Goal: Information Seeking & Learning: Learn about a topic

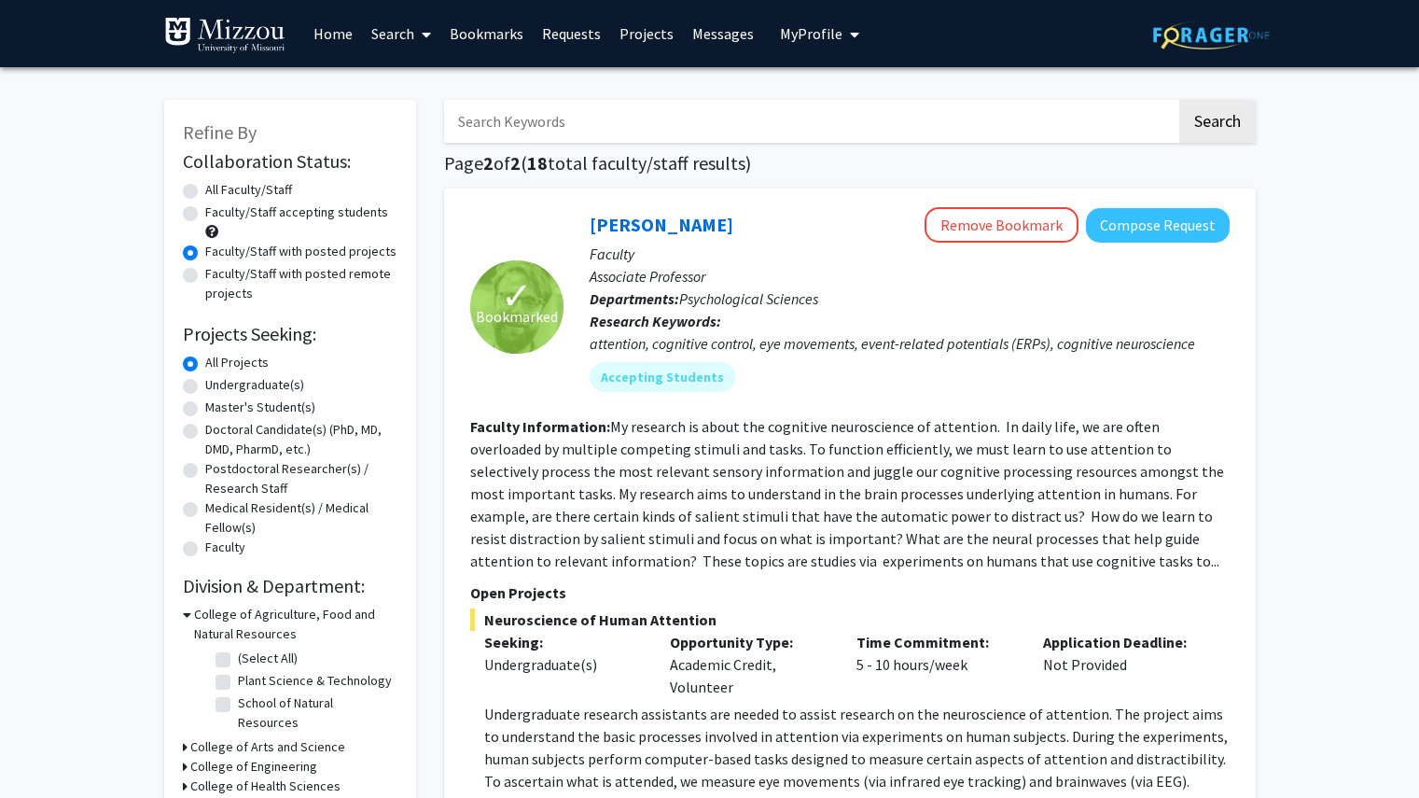
click at [833, 33] on span "My Profile" at bounding box center [811, 33] width 63 height 19
click at [626, 32] on link "Projects" at bounding box center [646, 33] width 73 height 65
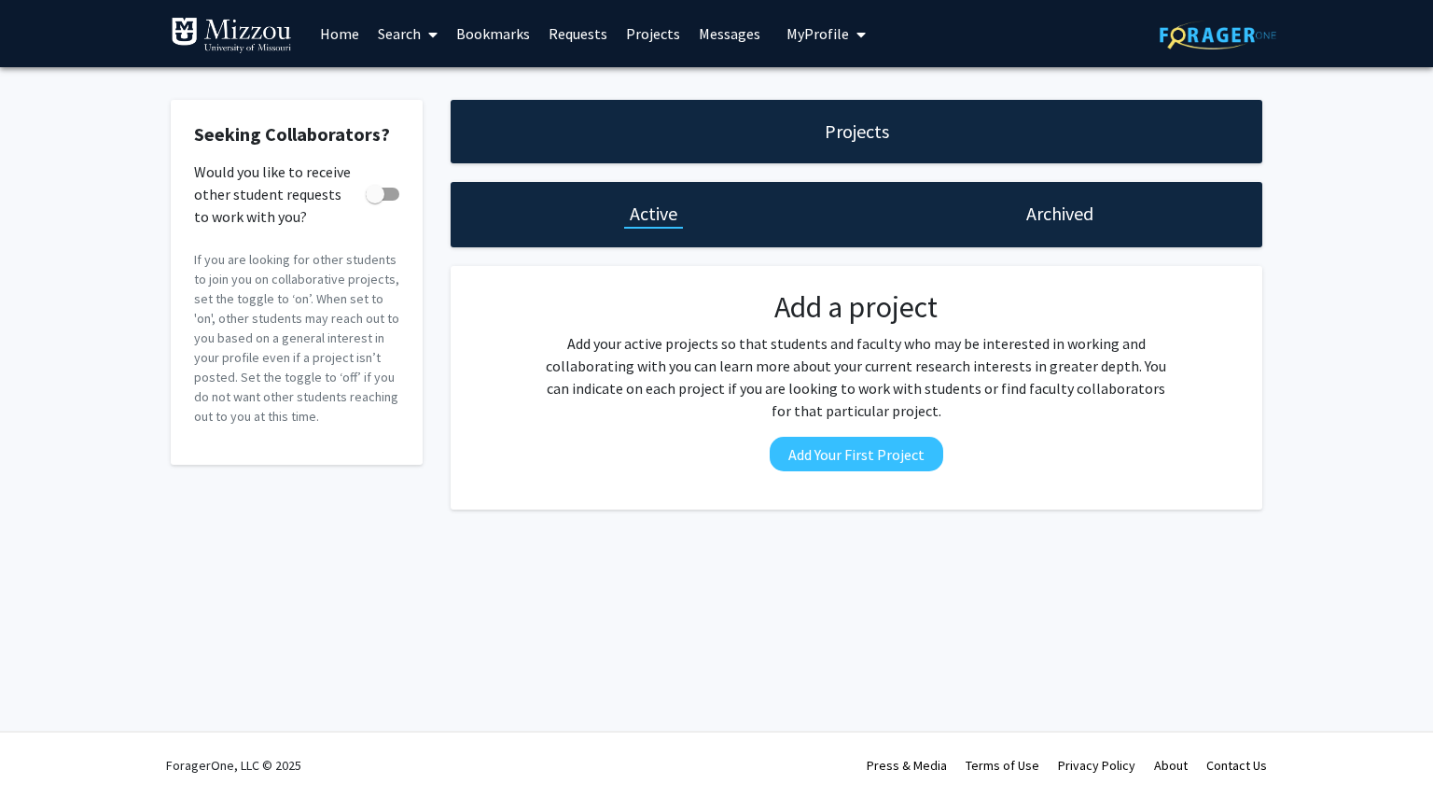
click at [502, 16] on link "Bookmarks" at bounding box center [493, 33] width 92 height 65
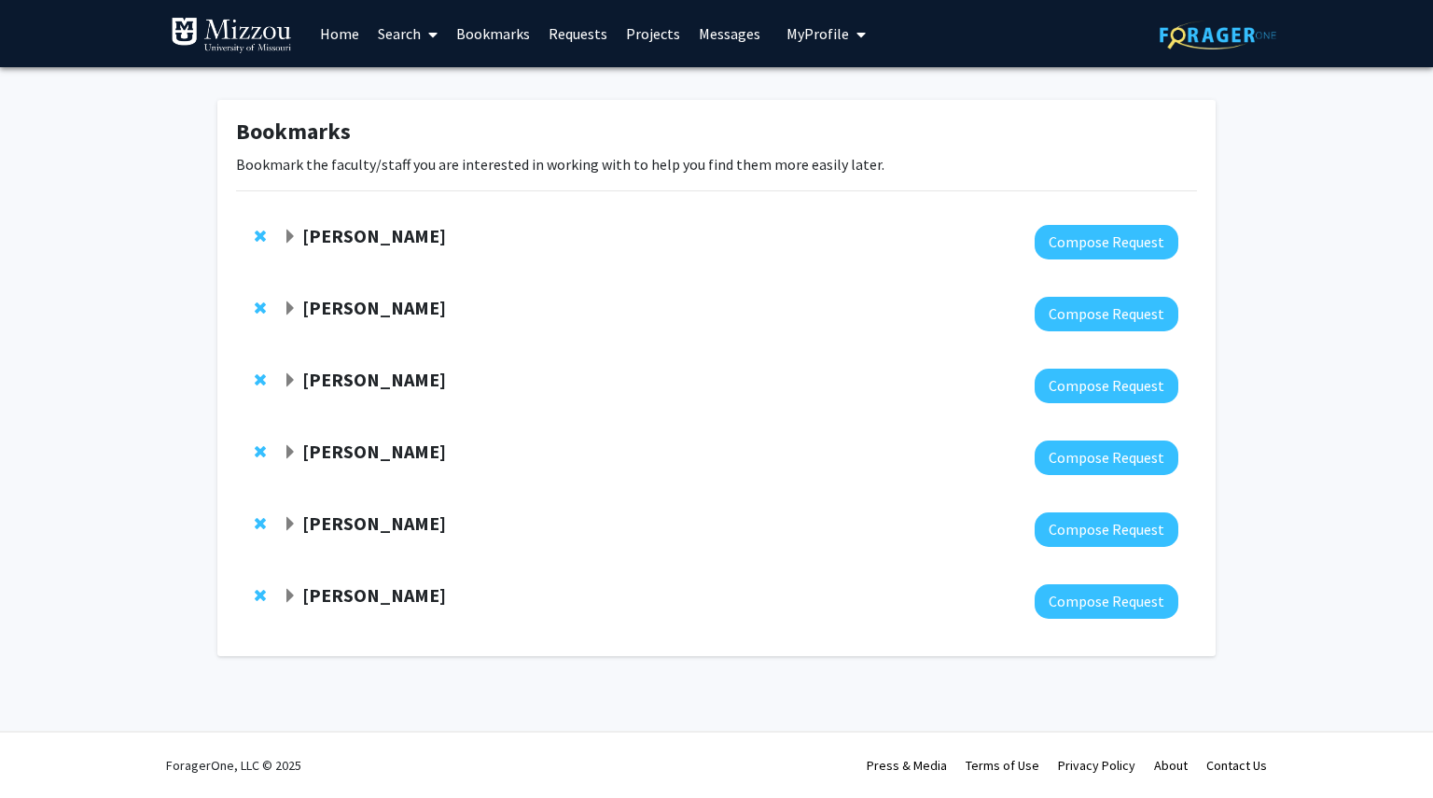
click at [507, 34] on link "Bookmarks" at bounding box center [493, 33] width 92 height 65
click at [354, 224] on strong "[PERSON_NAME]" at bounding box center [374, 235] width 144 height 23
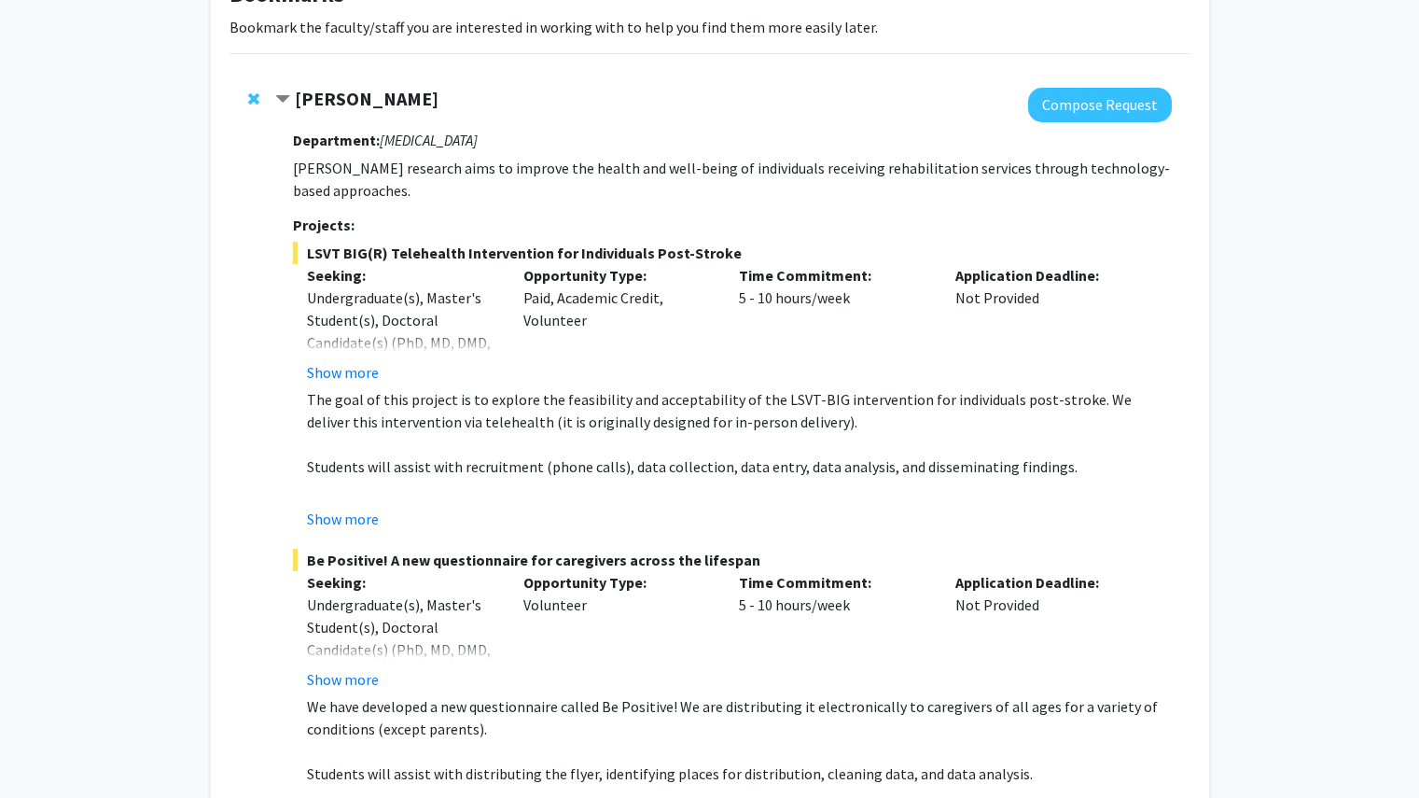
scroll to position [138, 0]
click at [354, 371] on button "Show more" at bounding box center [343, 371] width 72 height 22
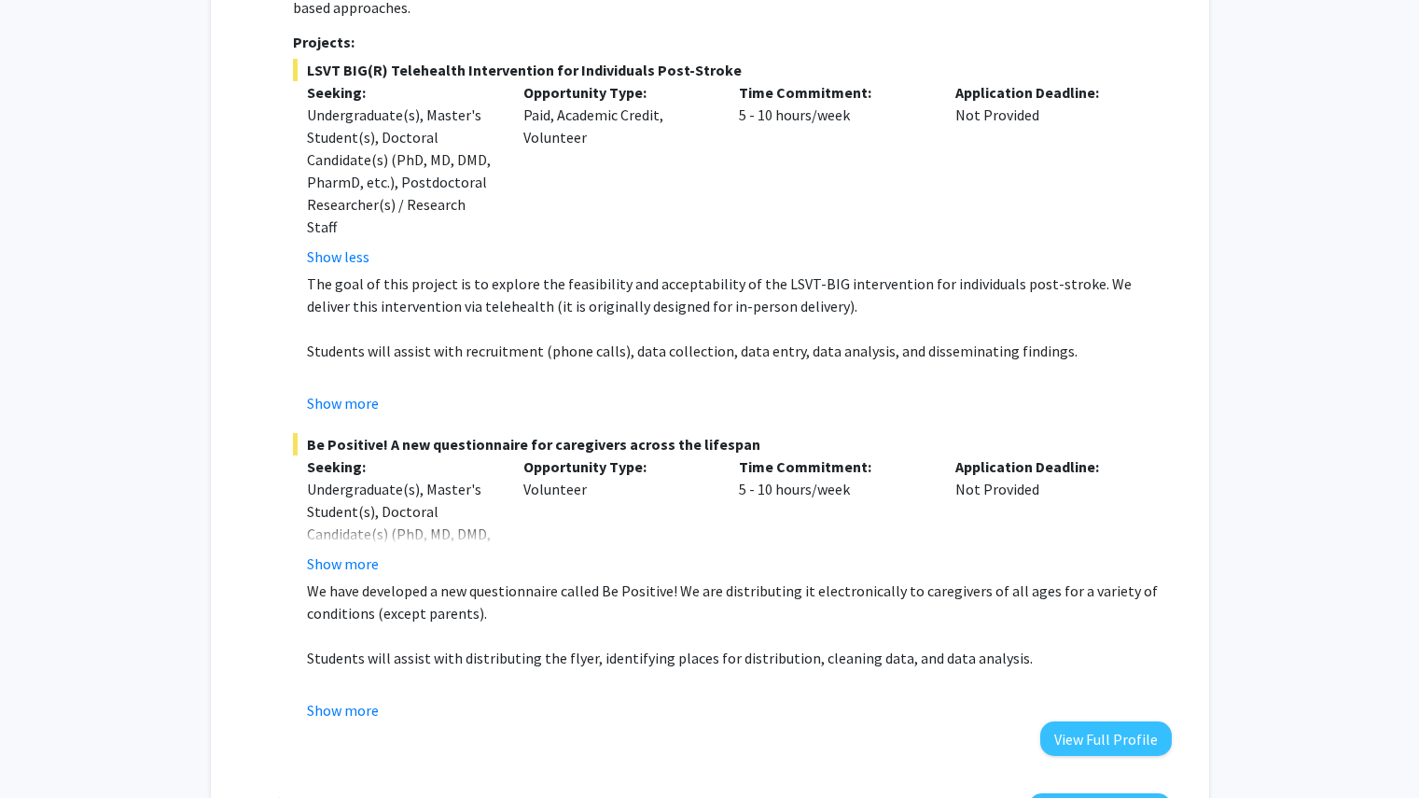
scroll to position [321, 0]
click at [325, 552] on button "Show more" at bounding box center [343, 563] width 72 height 22
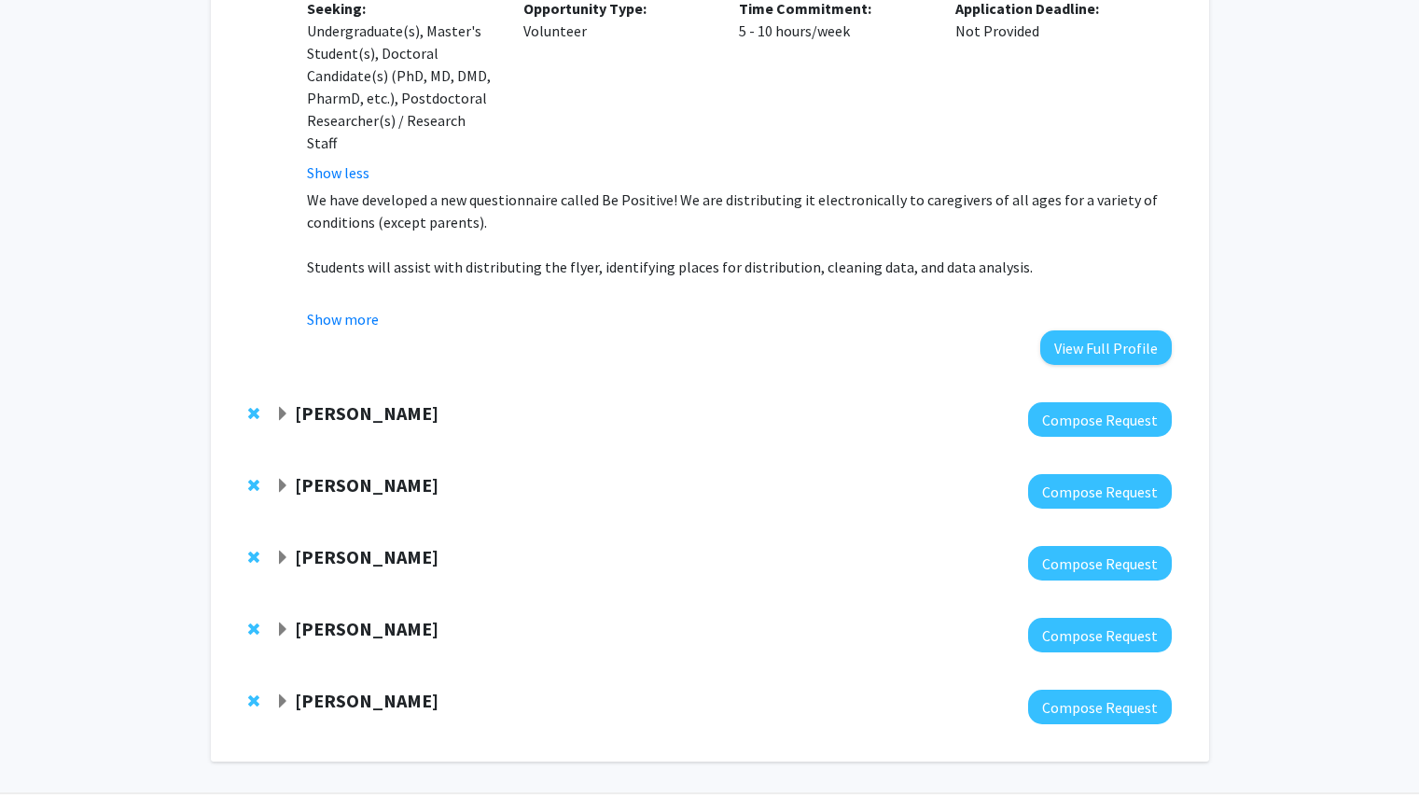
scroll to position [779, 0]
click at [331, 400] on strong "[PERSON_NAME]" at bounding box center [367, 411] width 144 height 23
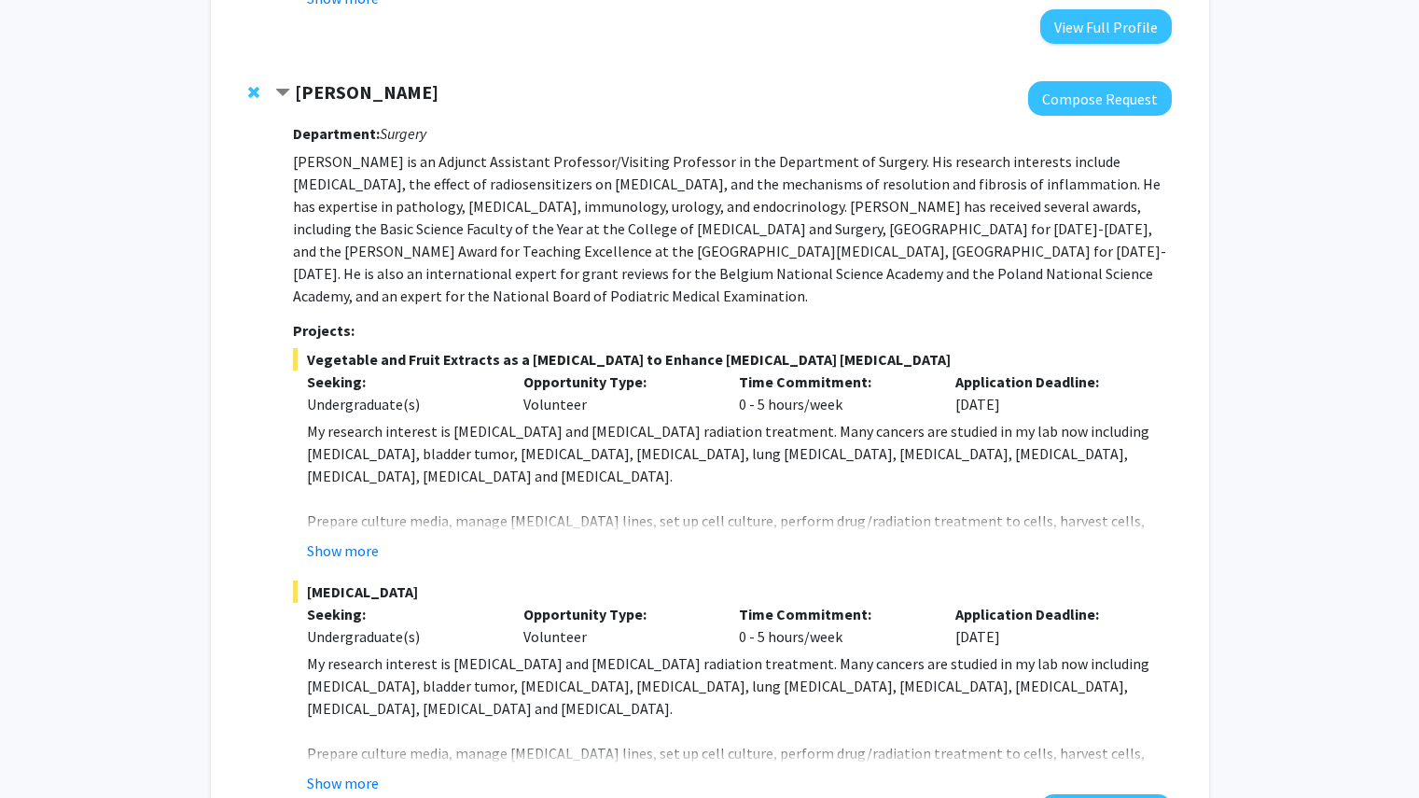
scroll to position [1100, 0]
click at [333, 538] on button "Show more" at bounding box center [343, 549] width 72 height 22
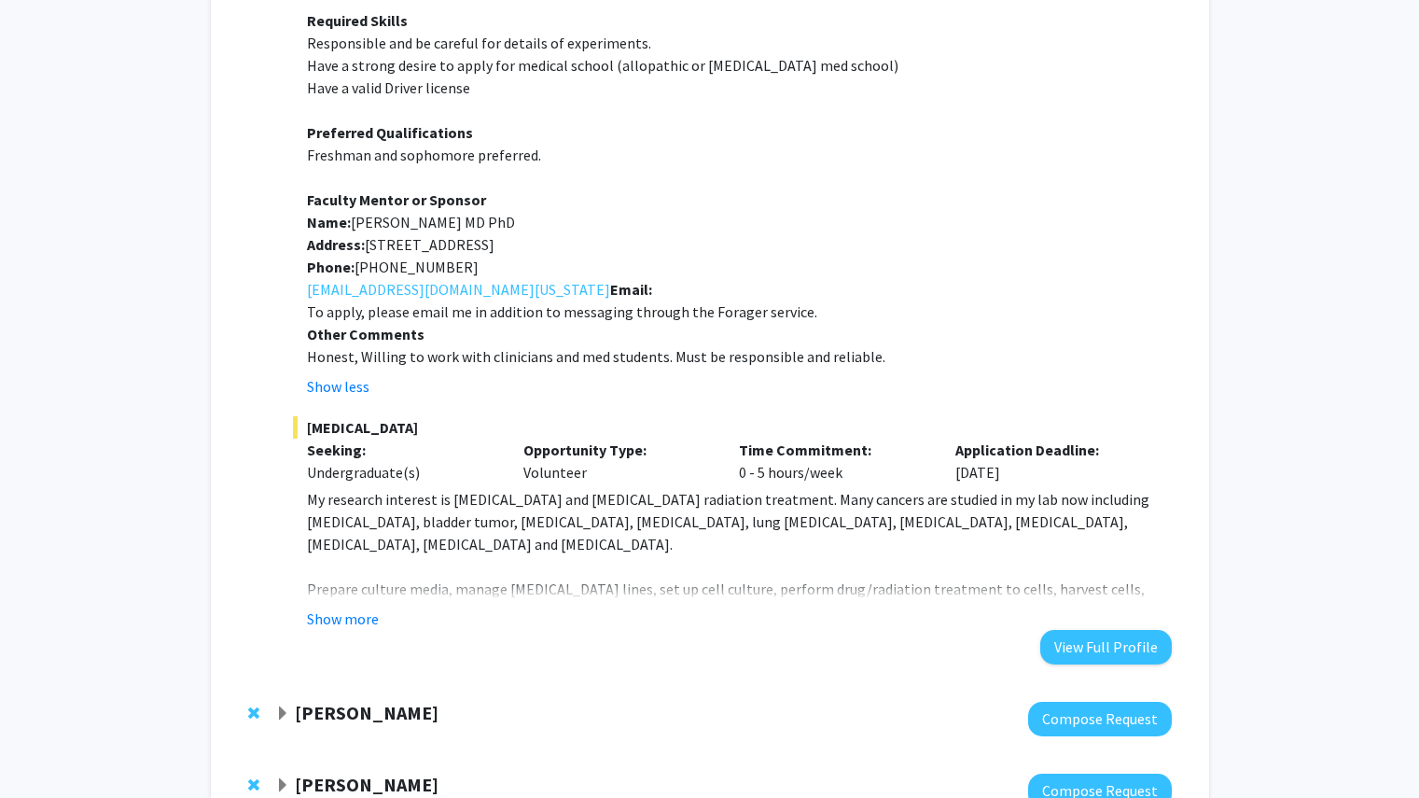
scroll to position [1753, 0]
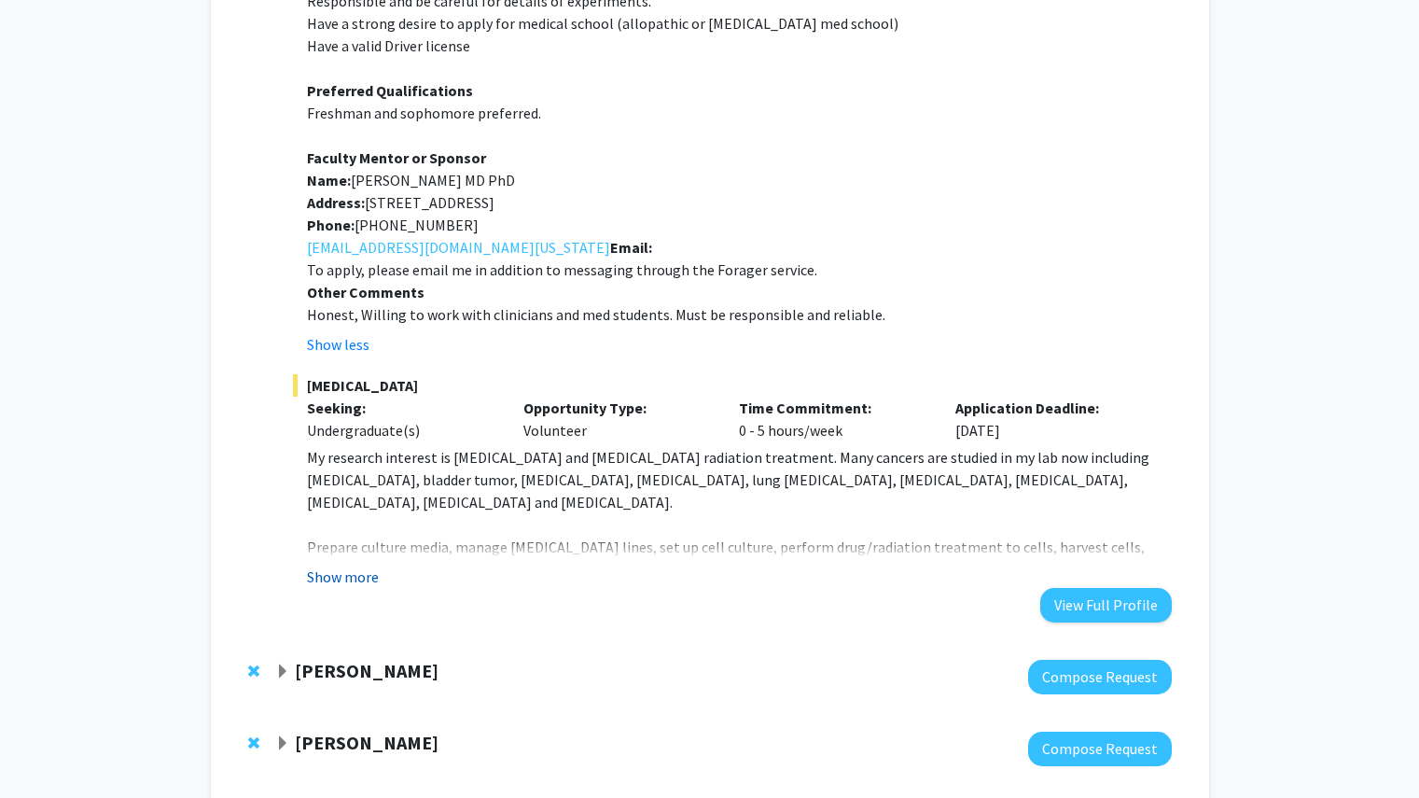
click at [358, 566] on button "Show more" at bounding box center [343, 577] width 72 height 22
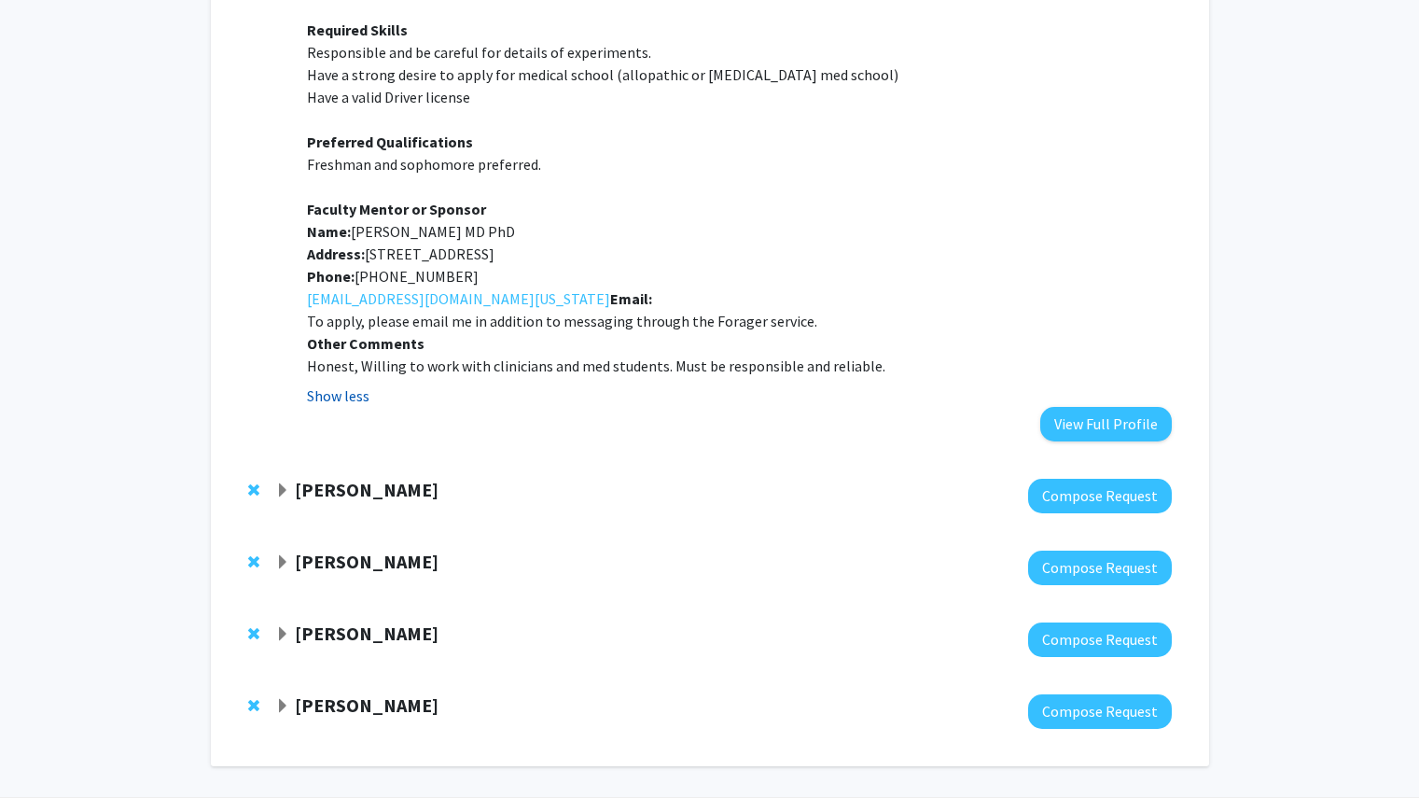
scroll to position [2404, 0]
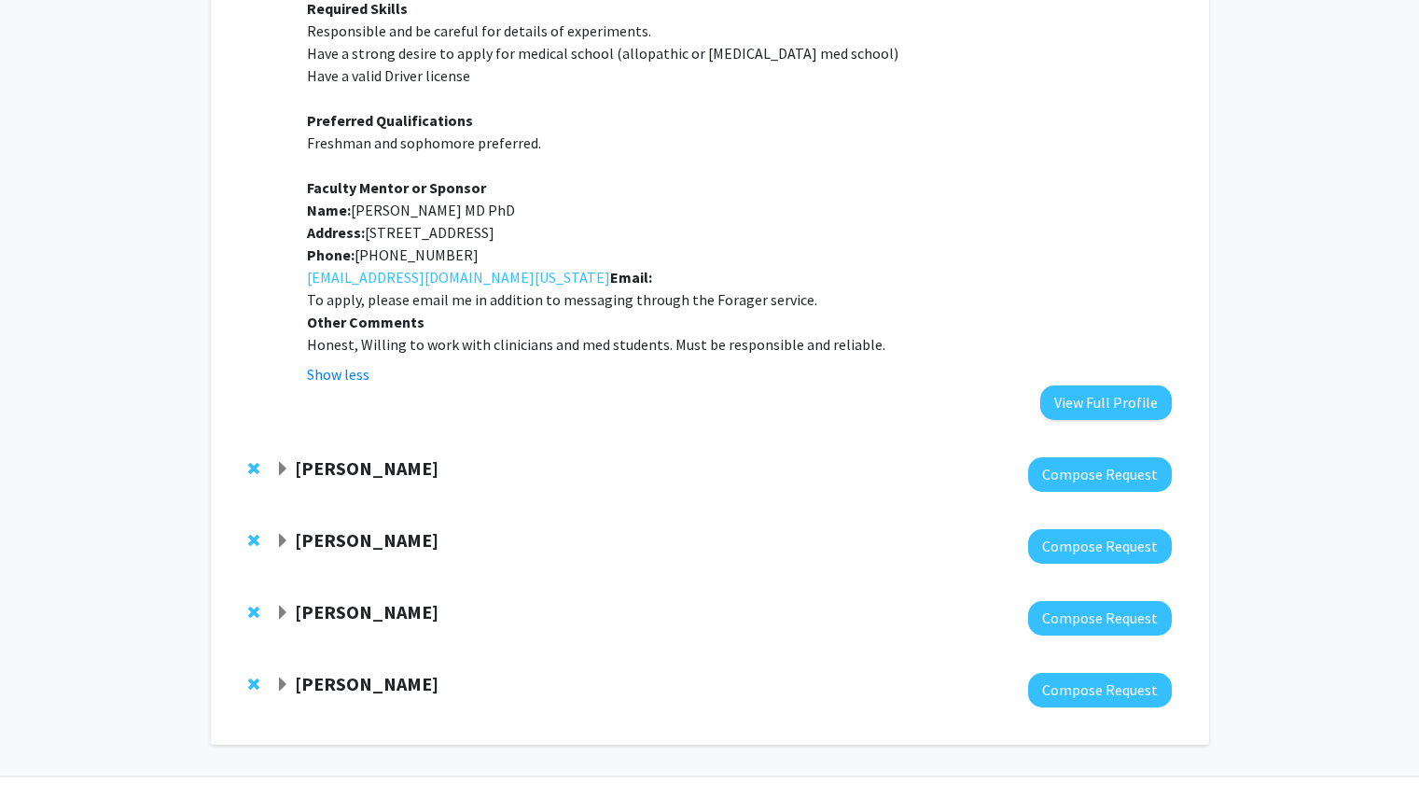
click at [345, 456] on strong "[PERSON_NAME]" at bounding box center [367, 467] width 144 height 23
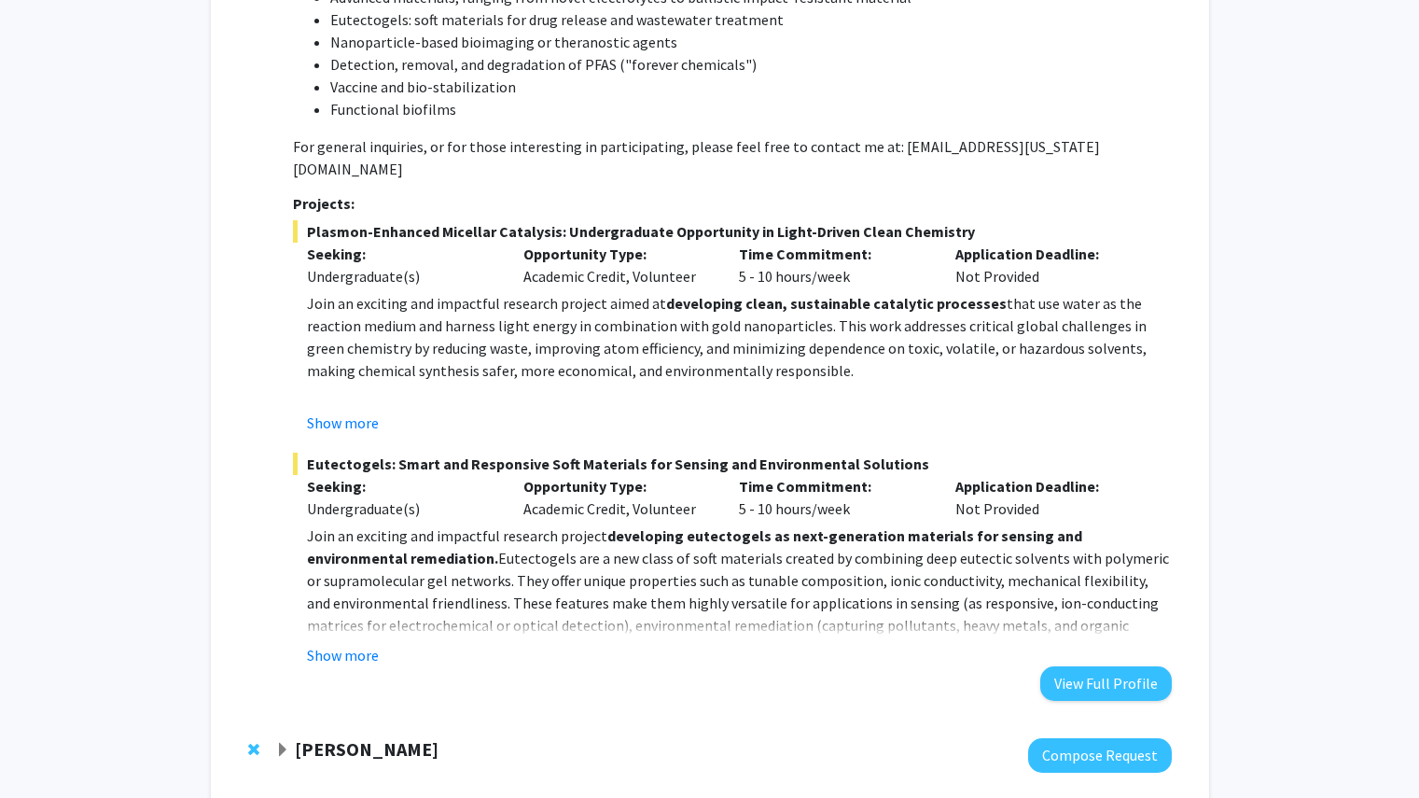
scroll to position [3728, 0]
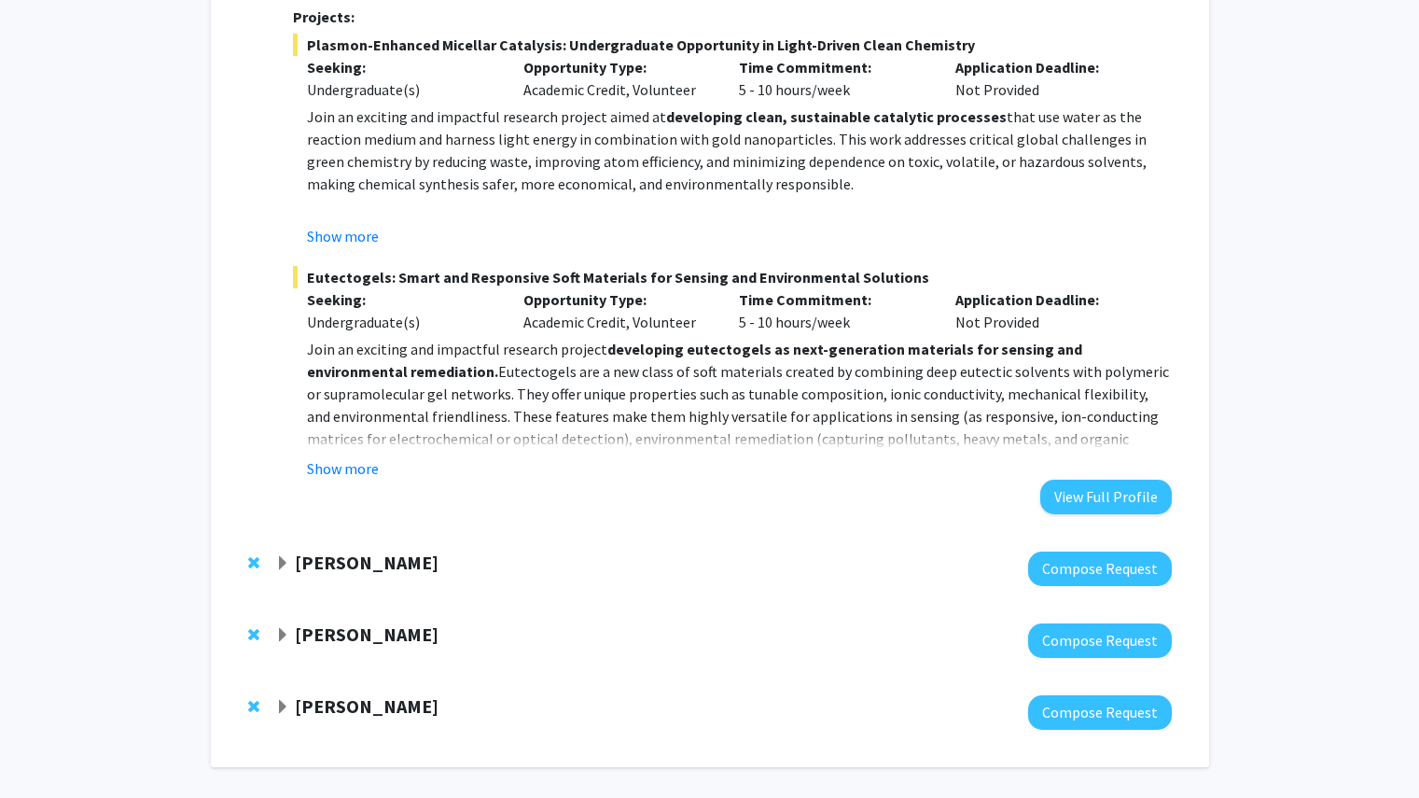
click at [345, 387] on fg-read-more "Join an exciting and impactful research project developing eutectogels as next-…" at bounding box center [732, 409] width 878 height 142
click at [353, 457] on button "Show more" at bounding box center [343, 468] width 72 height 22
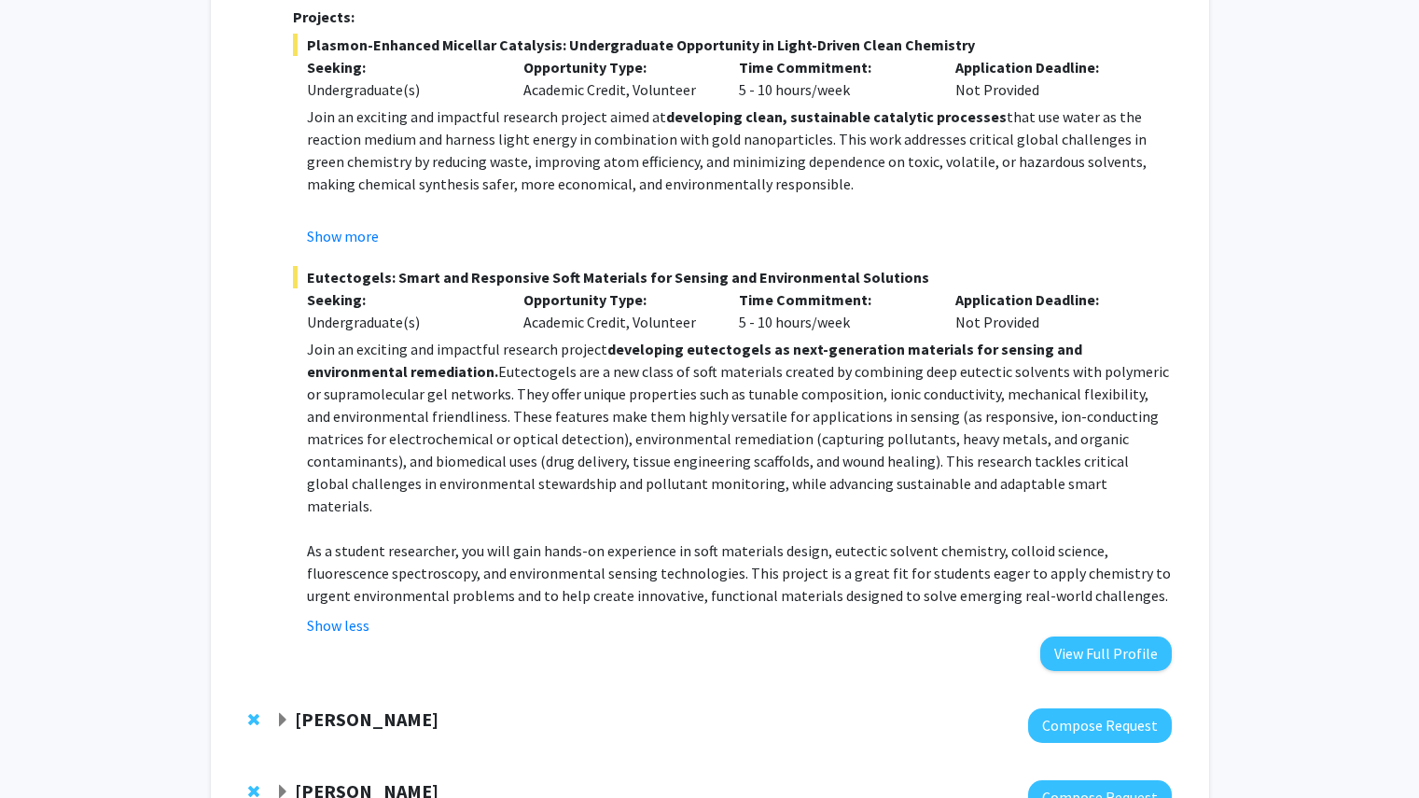
click at [394, 707] on strong "[PERSON_NAME]" at bounding box center [367, 718] width 144 height 23
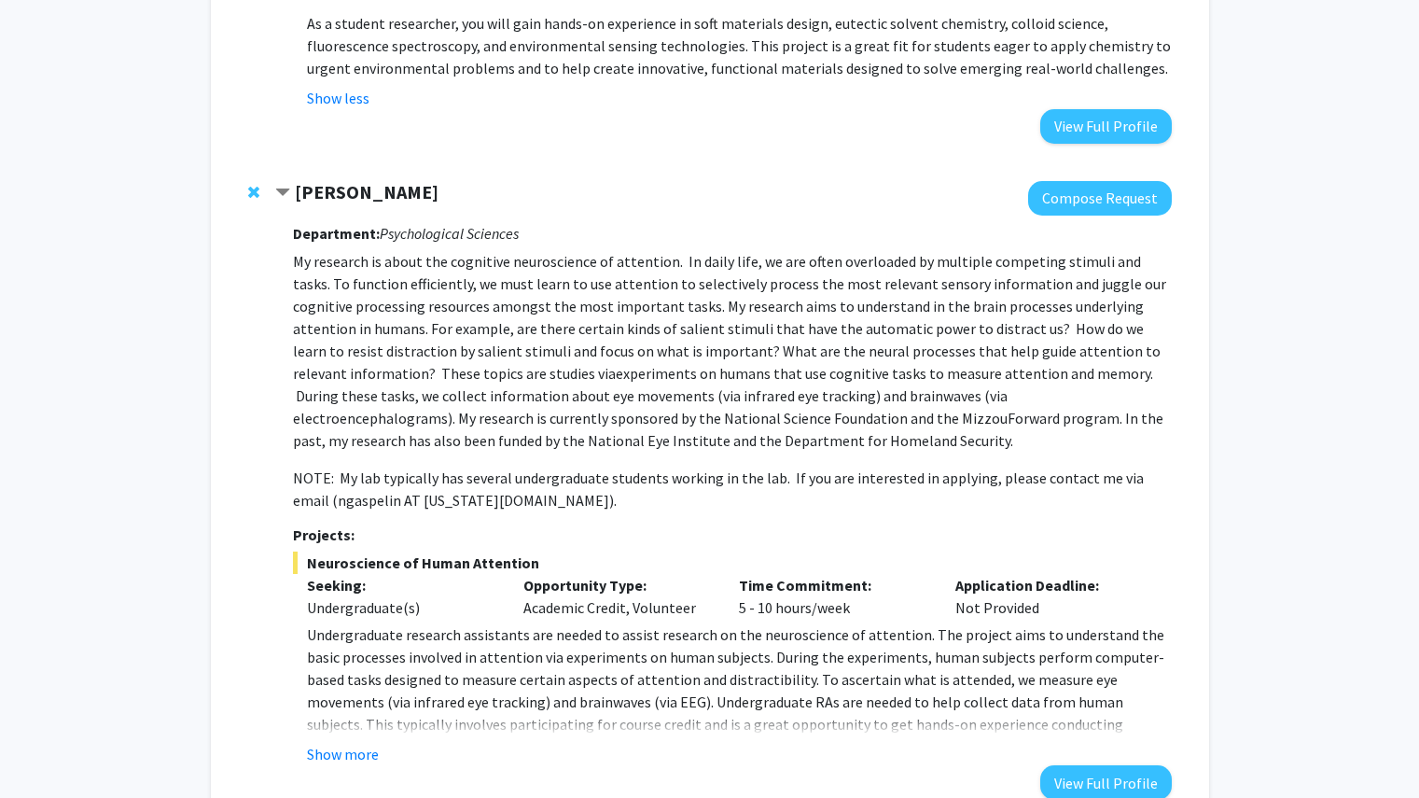
scroll to position [4315, 0]
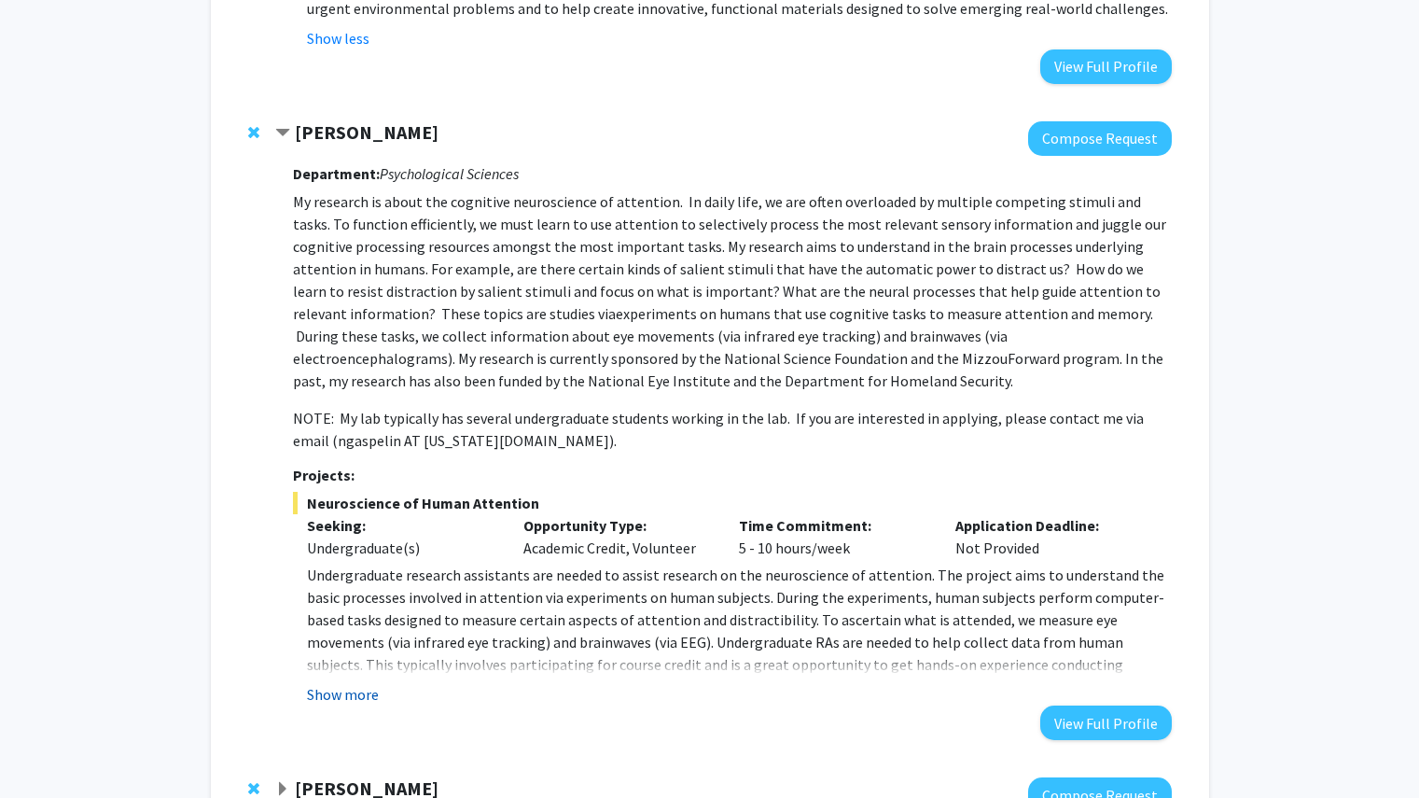
click at [347, 683] on button "Show more" at bounding box center [343, 694] width 72 height 22
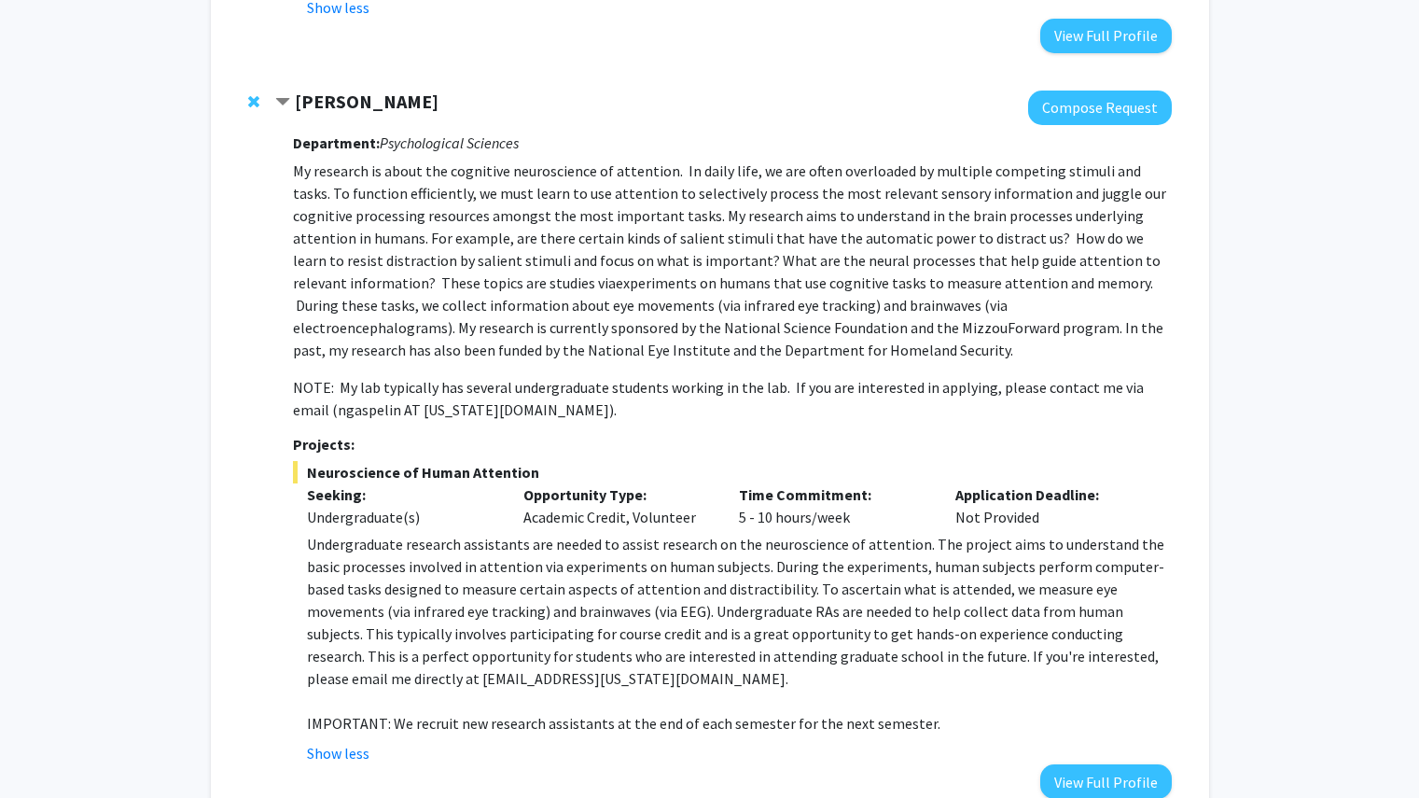
scroll to position [4536, 0]
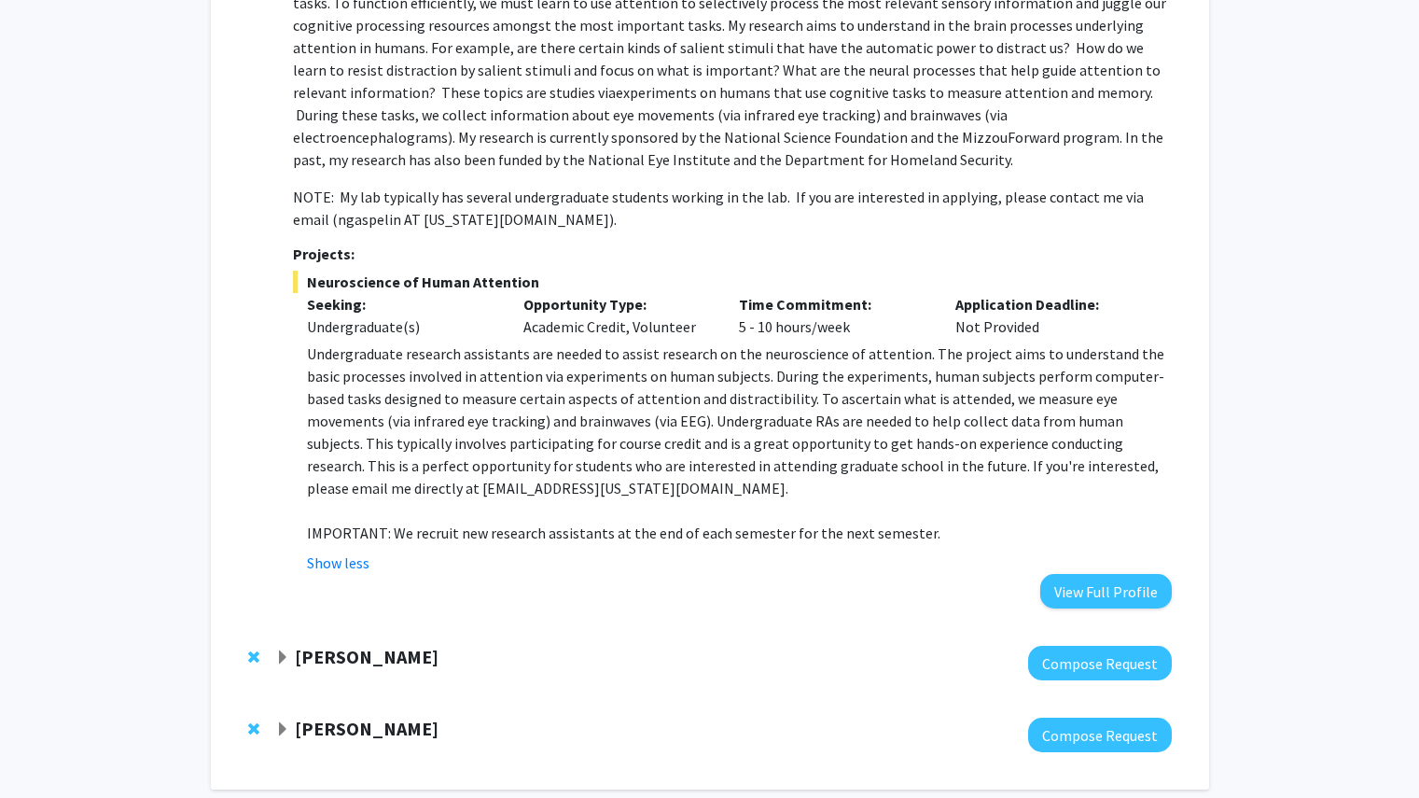
click at [368, 645] on strong "[PERSON_NAME]" at bounding box center [367, 656] width 144 height 23
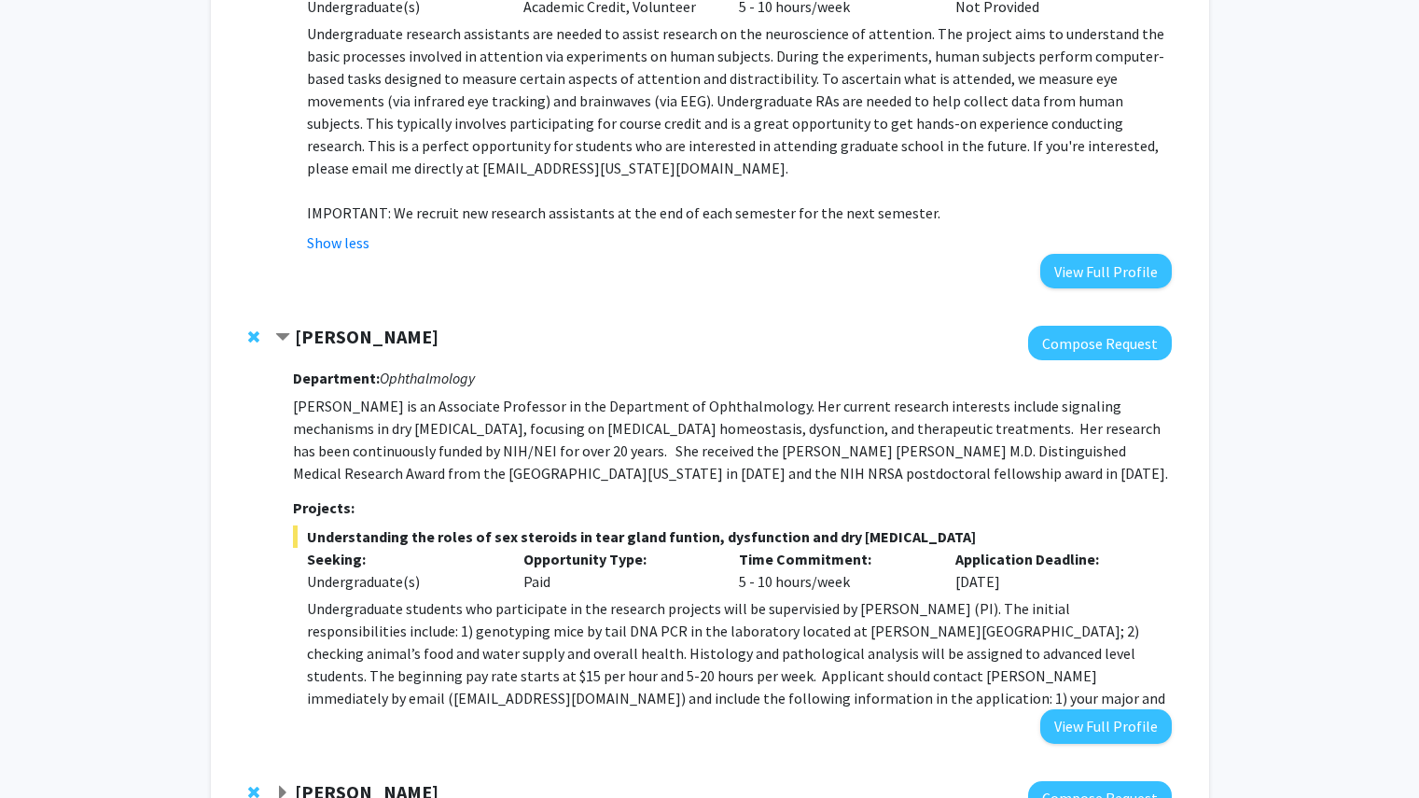
scroll to position [4920, 0]
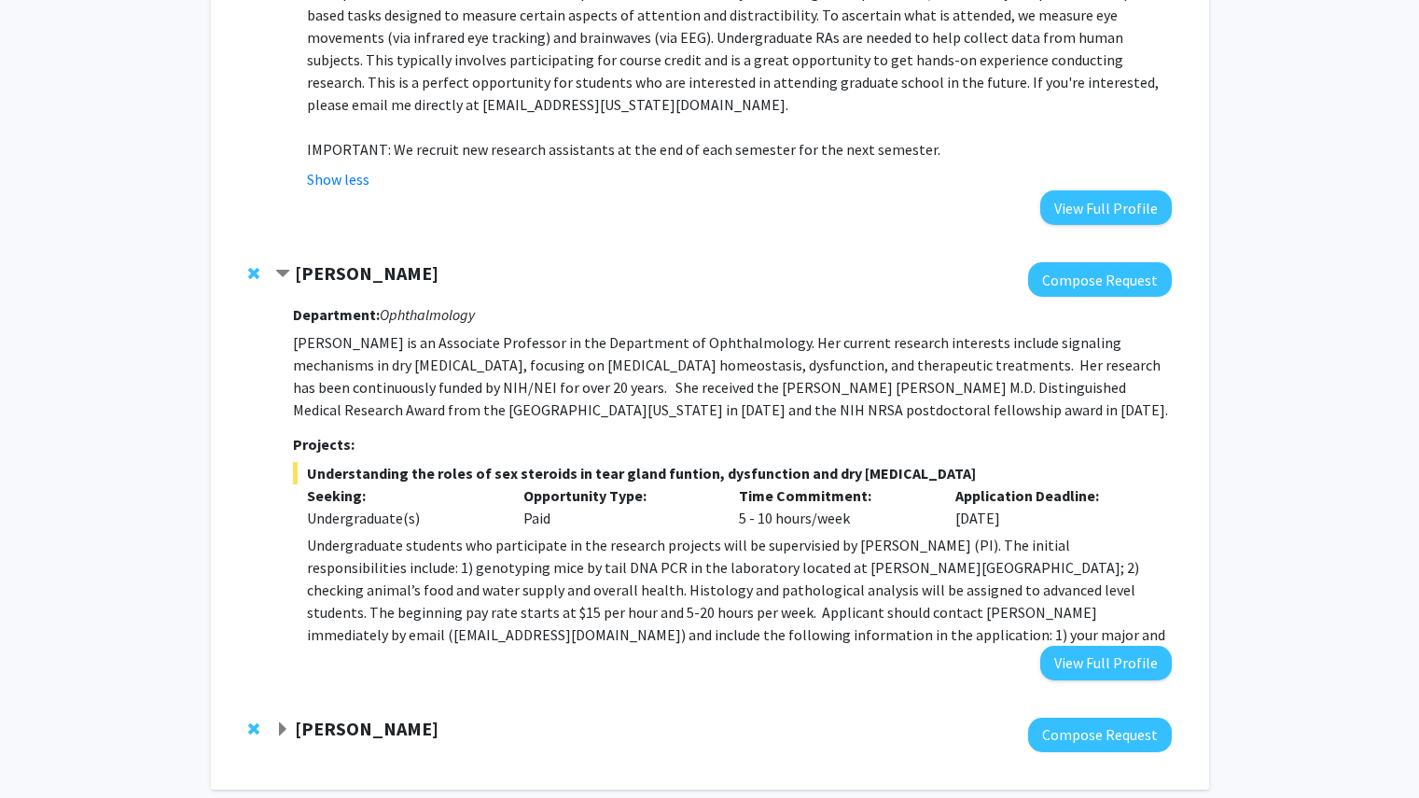
click at [356, 717] on strong "[PERSON_NAME]" at bounding box center [367, 728] width 144 height 23
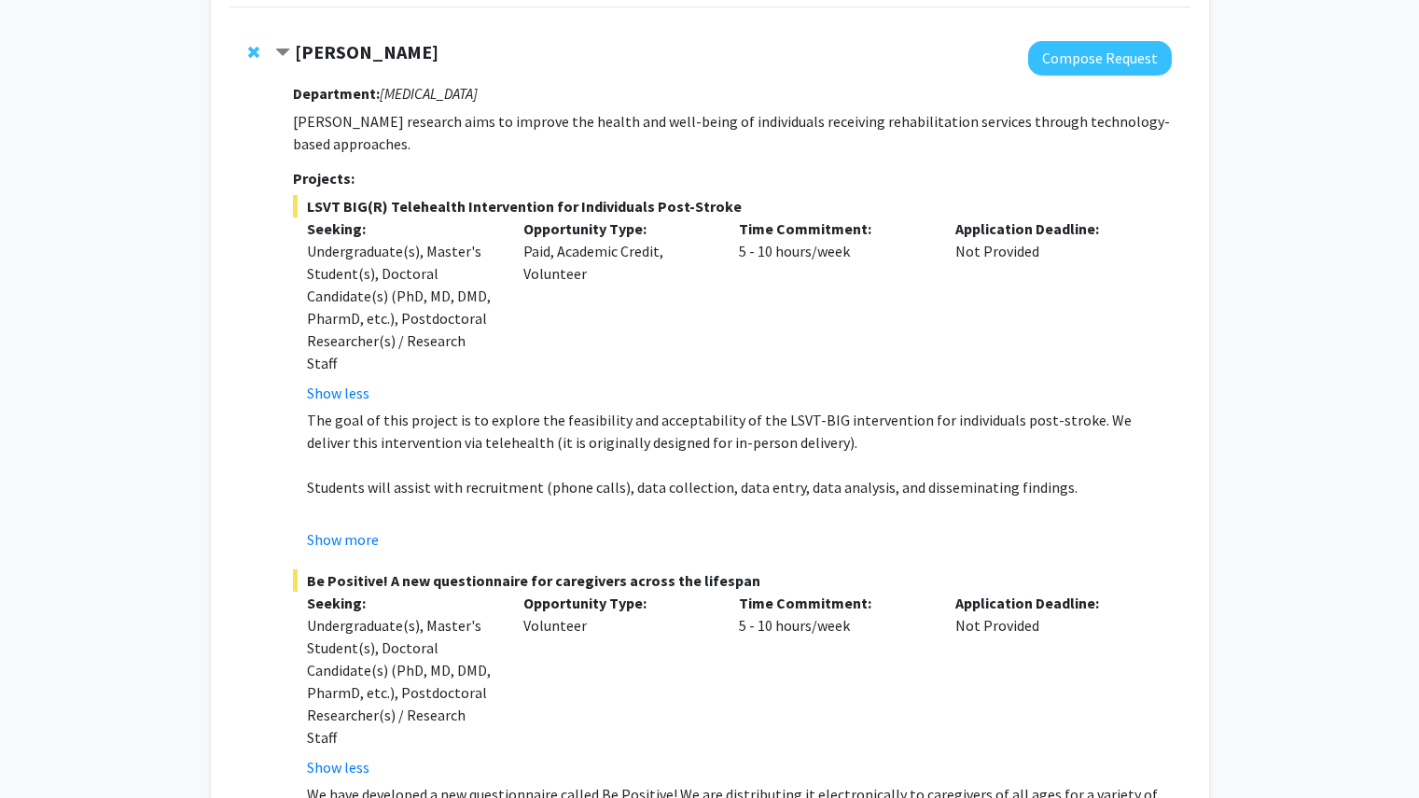
scroll to position [0, 0]
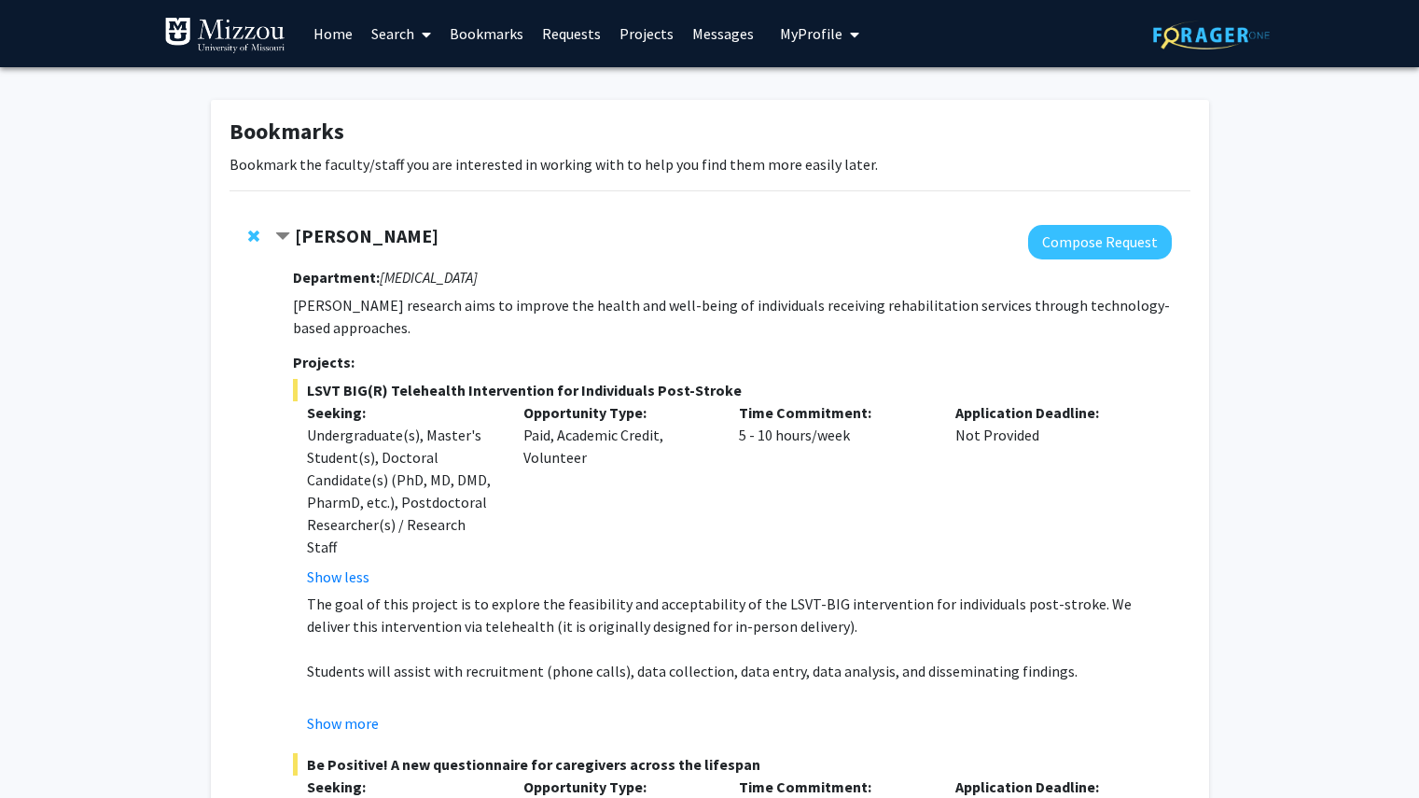
click at [344, 49] on link "Home" at bounding box center [333, 33] width 58 height 65
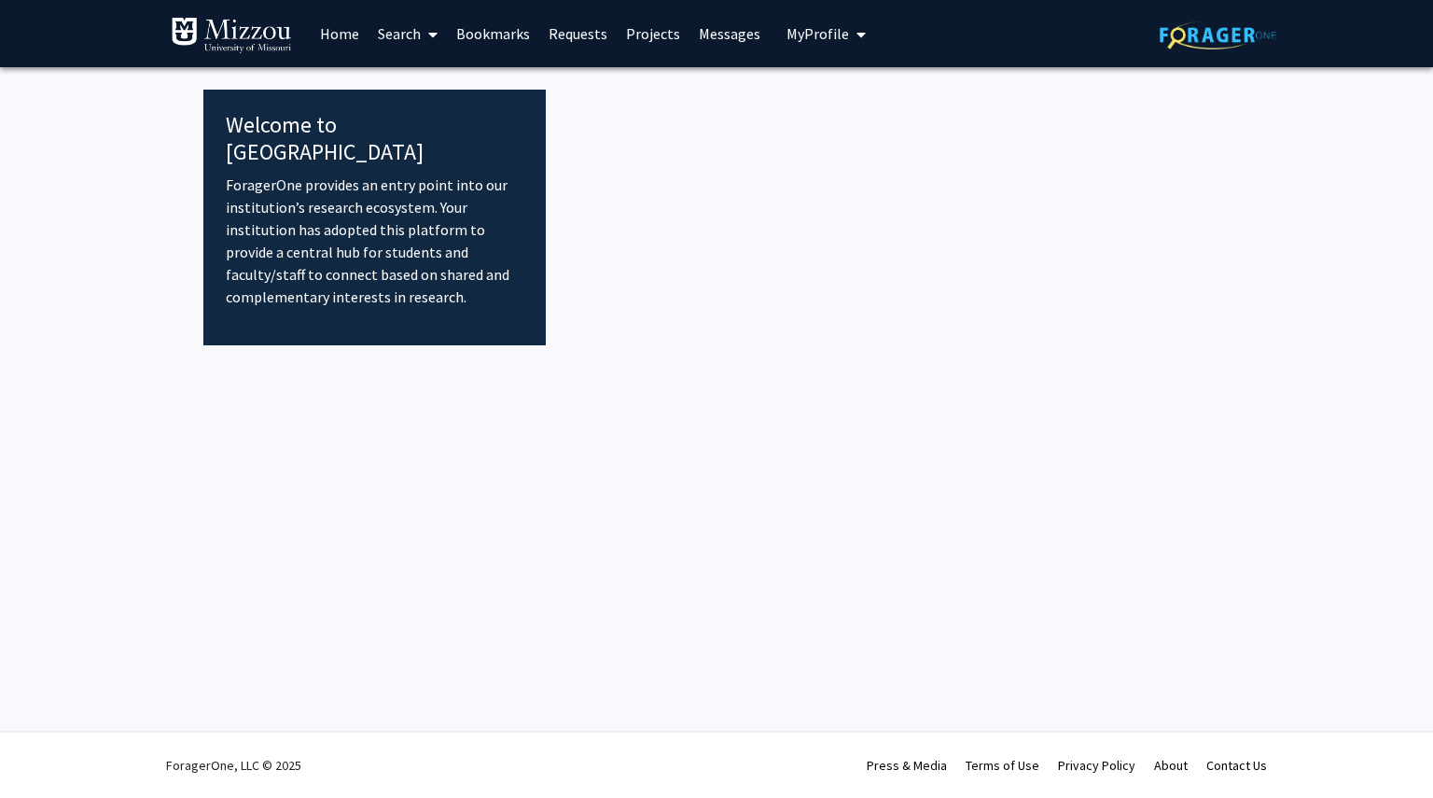
click at [391, 36] on link "Search" at bounding box center [408, 33] width 78 height 65
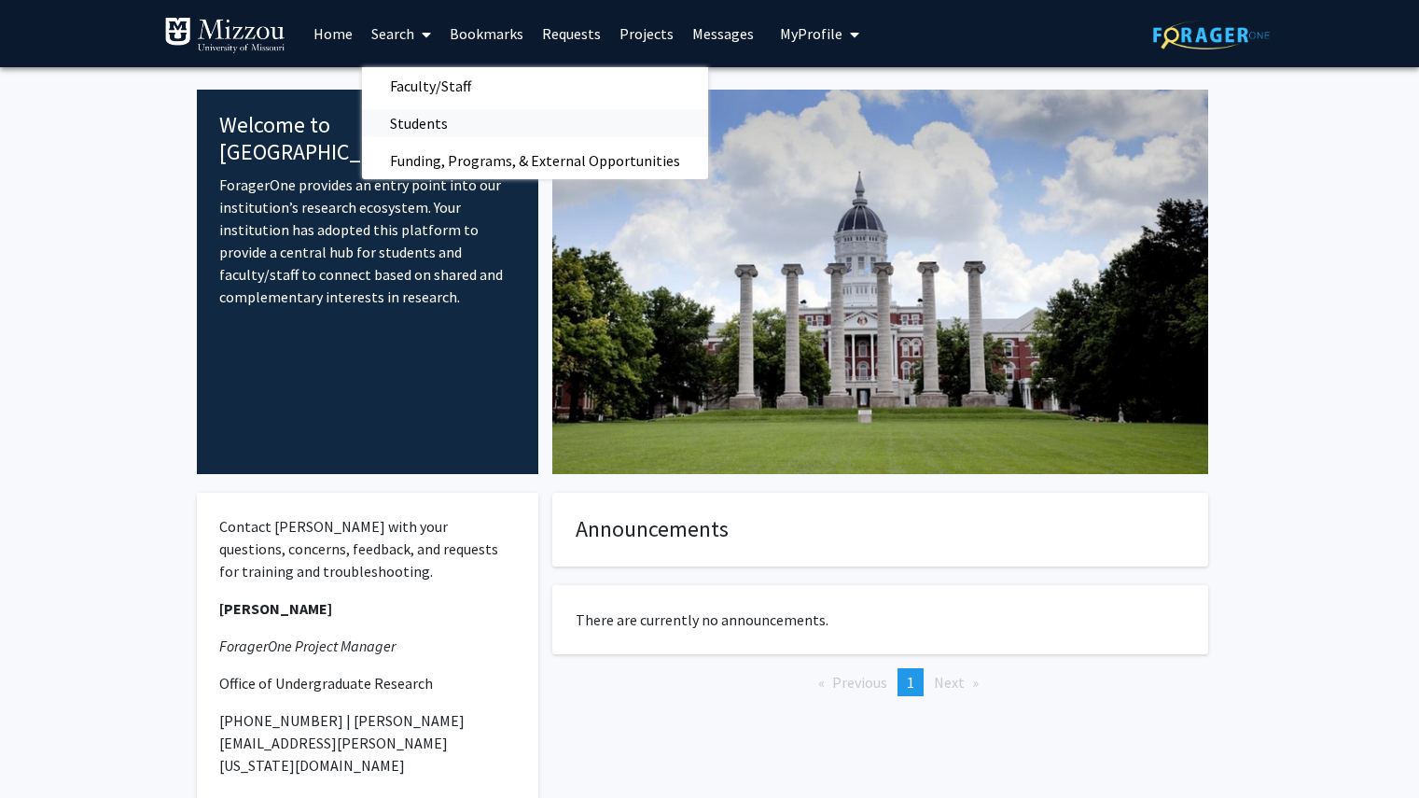
click at [476, 122] on link "Students" at bounding box center [535, 123] width 346 height 28
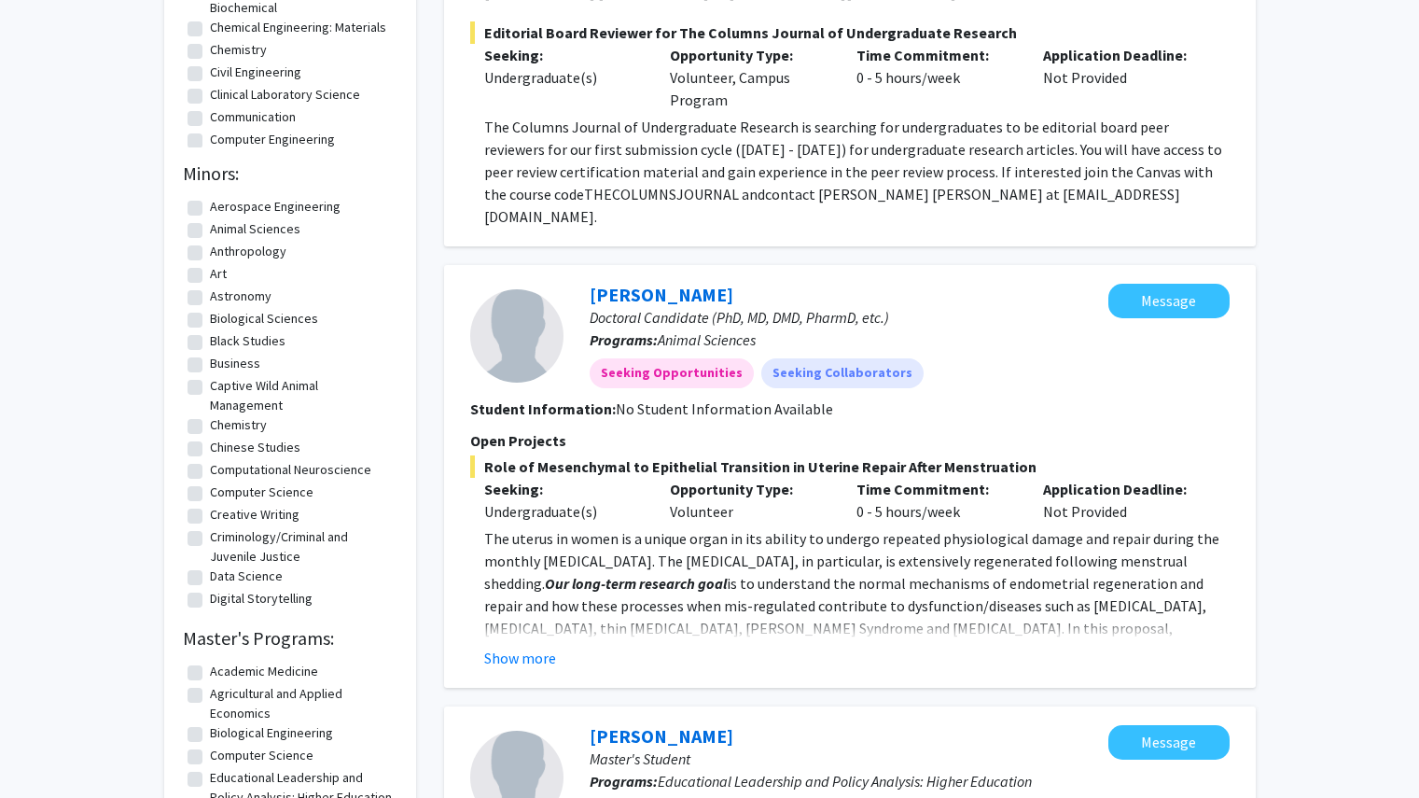
scroll to position [566, 0]
click at [501, 646] on button "Show more" at bounding box center [520, 657] width 72 height 22
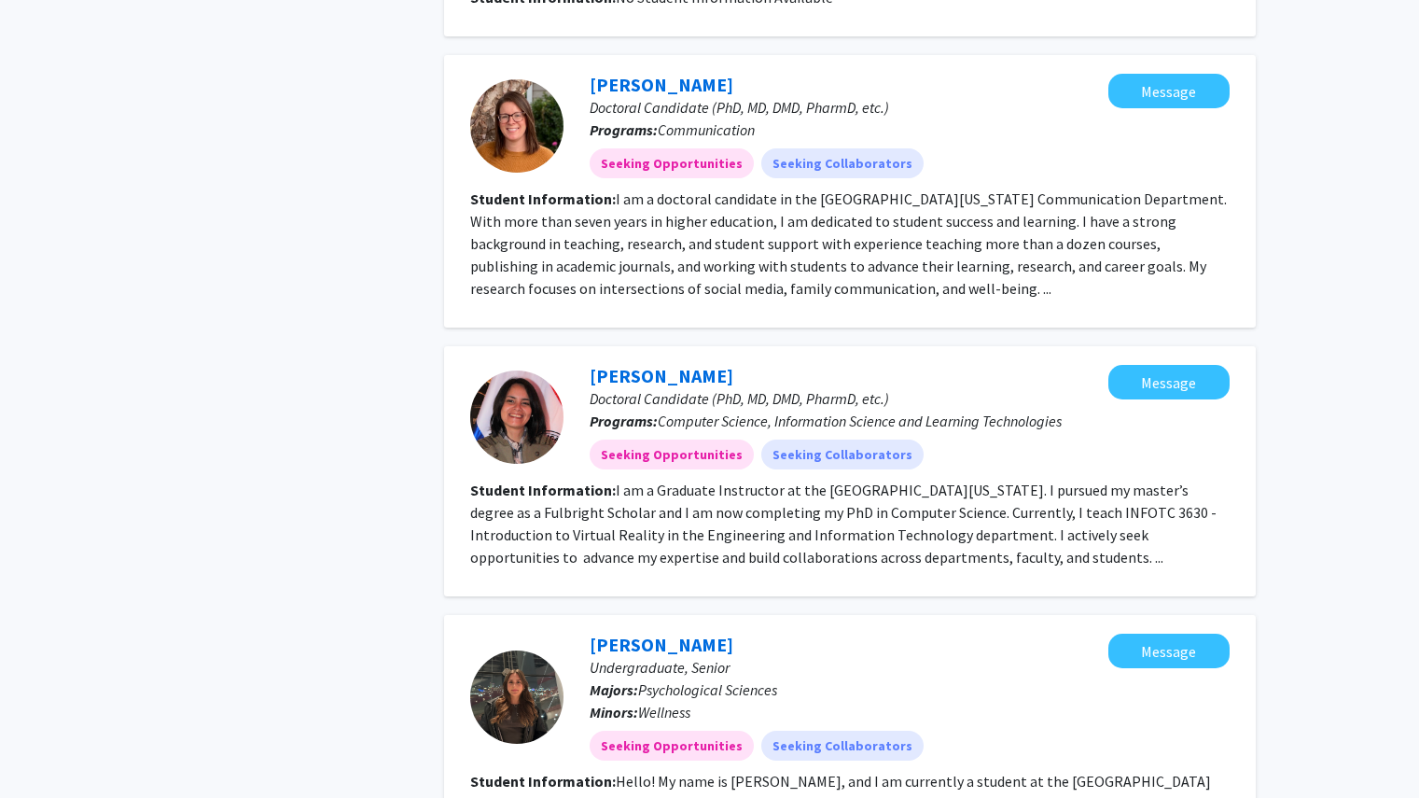
scroll to position [3295, 0]
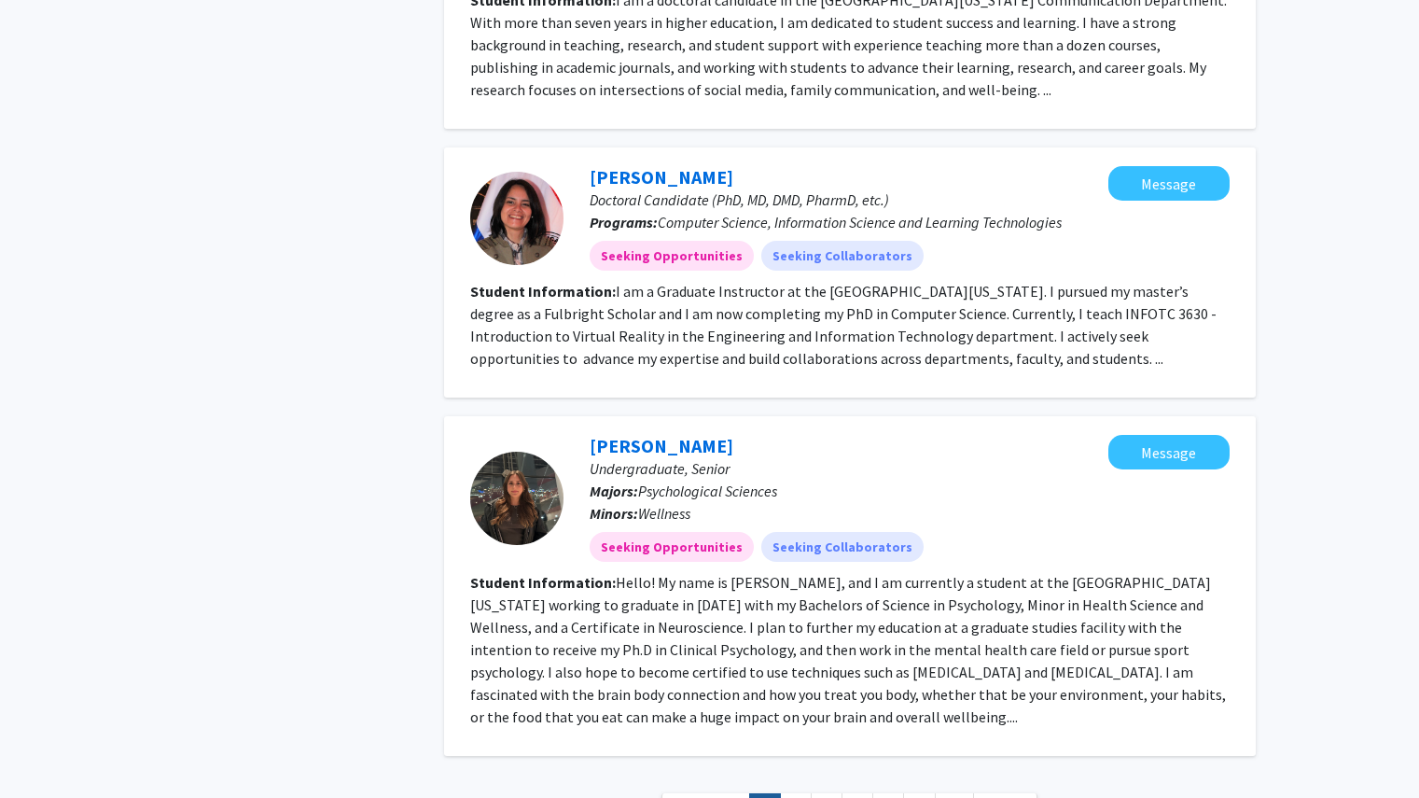
click at [691, 598] on fg-read-more "Hello! My name is [PERSON_NAME], and I am currently a student at the [GEOGRAPHI…" at bounding box center [848, 649] width 756 height 153
click at [658, 434] on link "[PERSON_NAME]" at bounding box center [662, 445] width 144 height 23
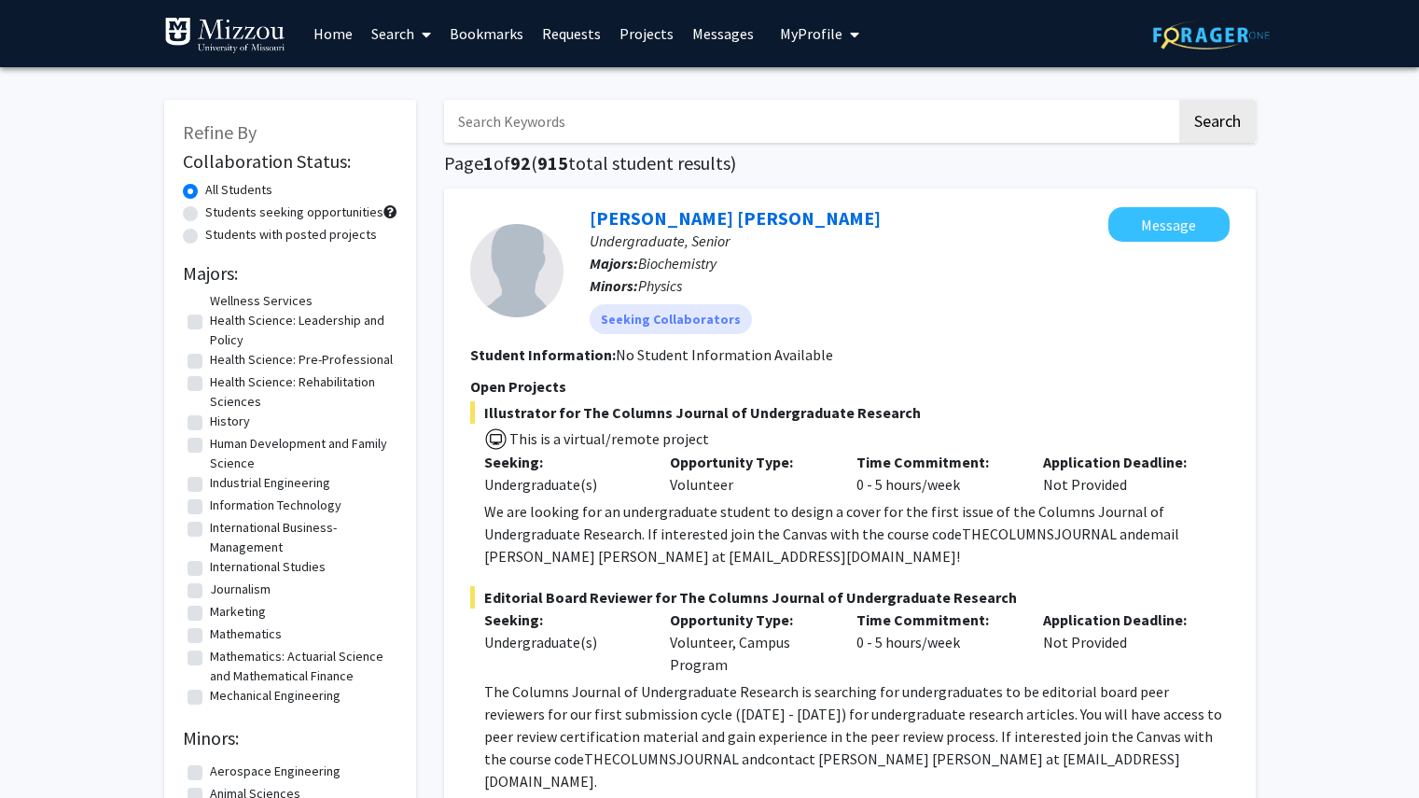
click at [210, 293] on label "Health Science: Health and Wellness Services" at bounding box center [301, 291] width 183 height 39
click at [210, 284] on input "Health Science: Health and Wellness Services" at bounding box center [216, 278] width 12 height 12
checkbox input "true"
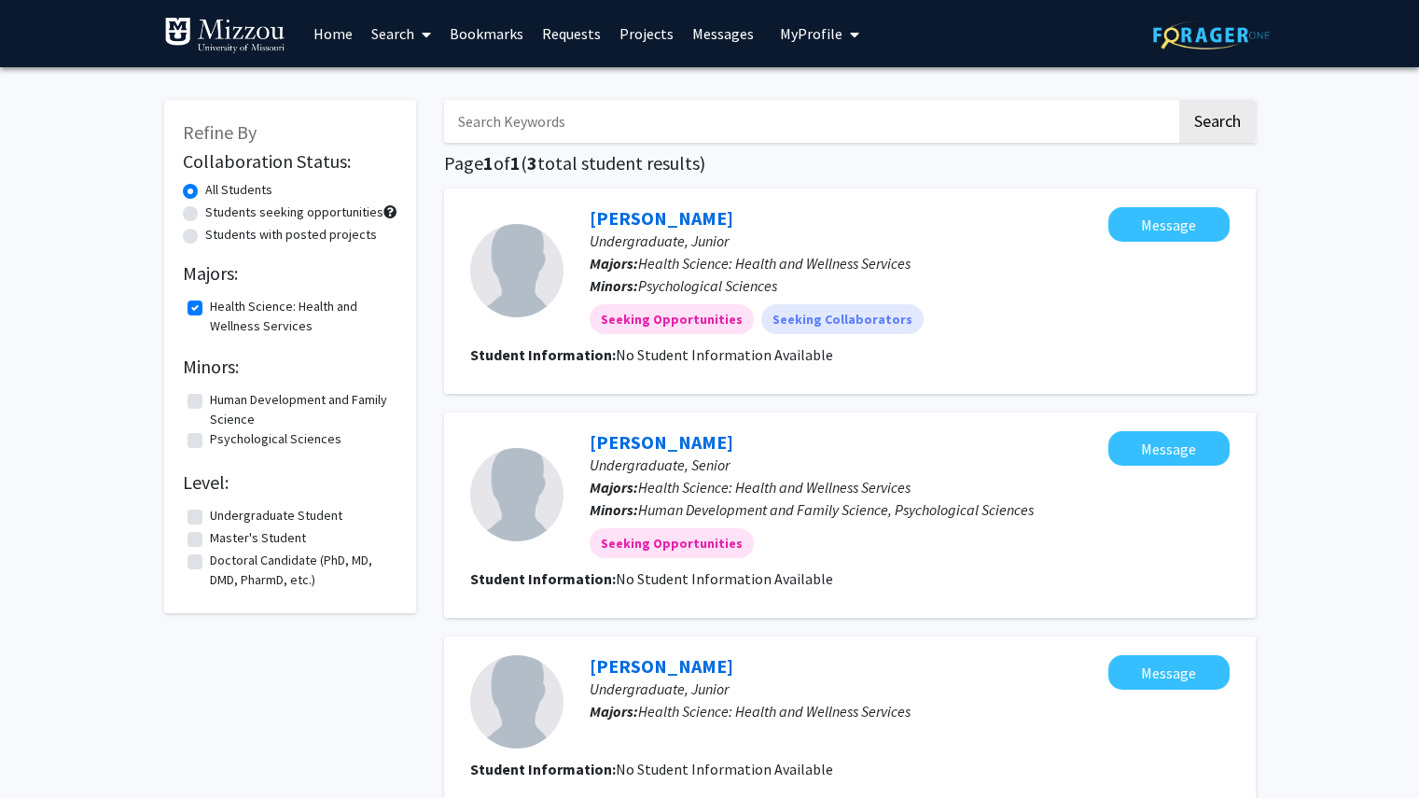
click at [210, 303] on label "Health Science: Health and Wellness Services" at bounding box center [301, 316] width 183 height 39
click at [210, 303] on input "Health Science: Health and Wellness Services" at bounding box center [216, 303] width 12 height 12
checkbox input "false"
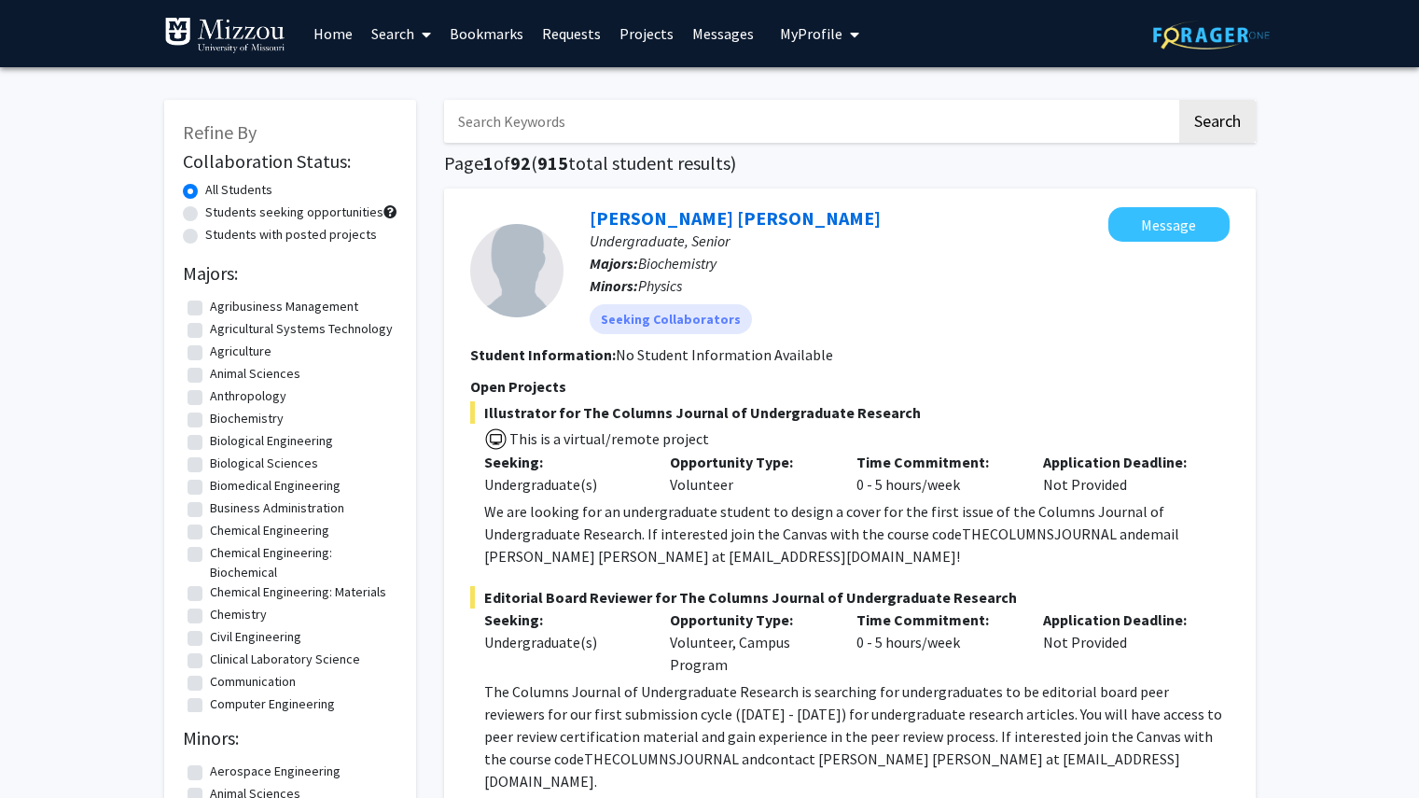
click at [205, 239] on label "Students with posted projects" at bounding box center [291, 235] width 172 height 20
click at [205, 237] on input "Students with posted projects" at bounding box center [211, 231] width 12 height 12
radio input "true"
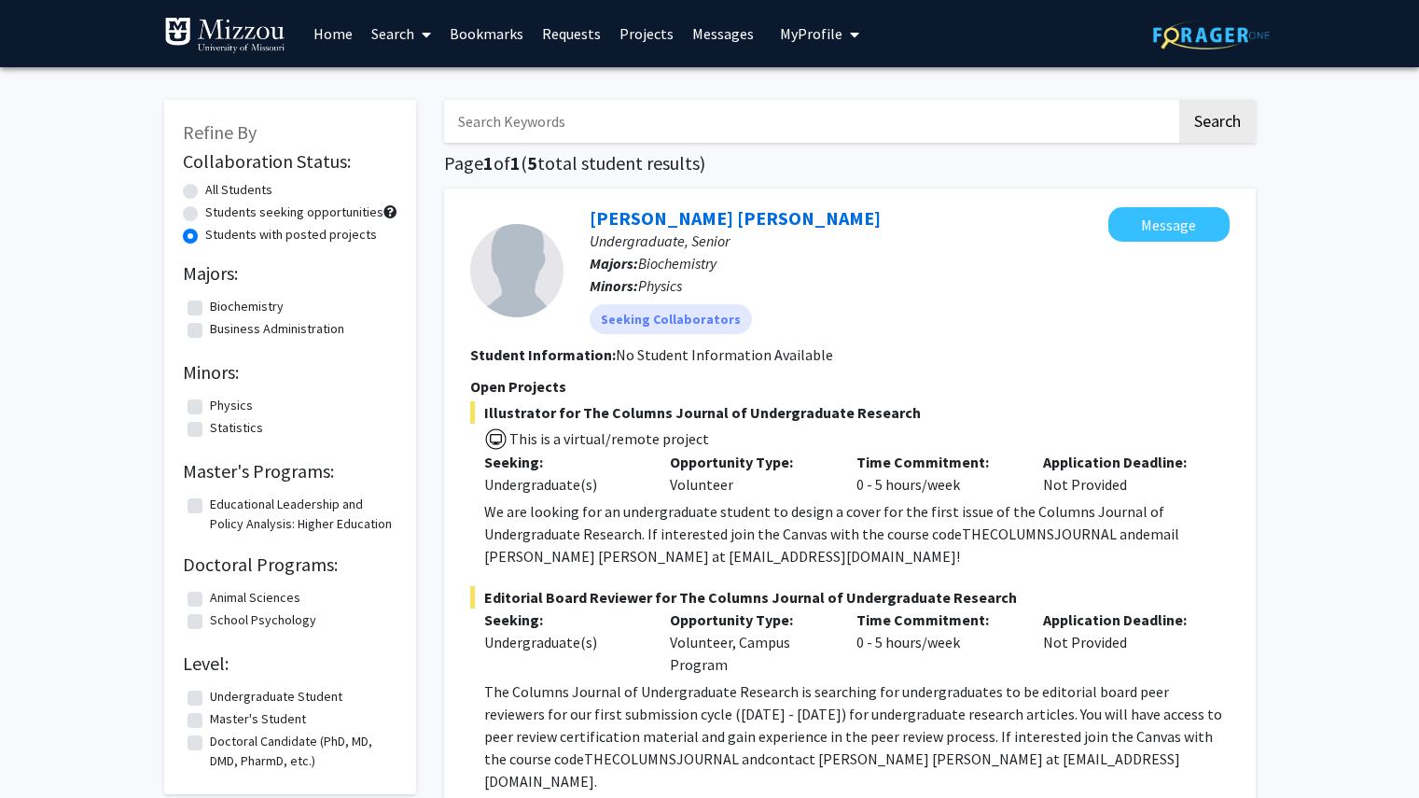
click at [205, 233] on label "Students with posted projects" at bounding box center [291, 235] width 172 height 20
click at [205, 233] on input "Students with posted projects" at bounding box center [211, 231] width 12 height 12
click at [395, 24] on link "Search" at bounding box center [401, 33] width 78 height 65
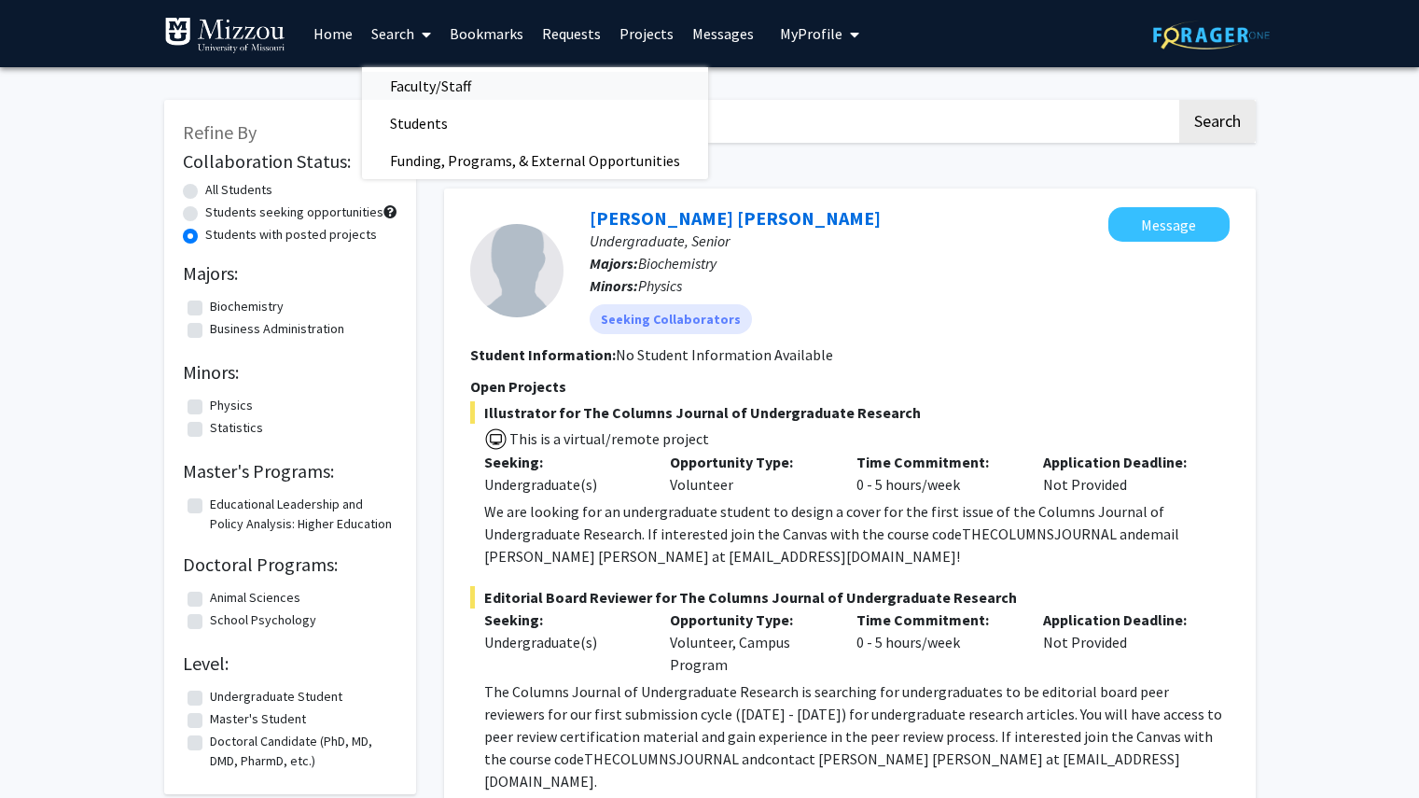
click at [414, 84] on span "Faculty/Staff" at bounding box center [430, 85] width 137 height 37
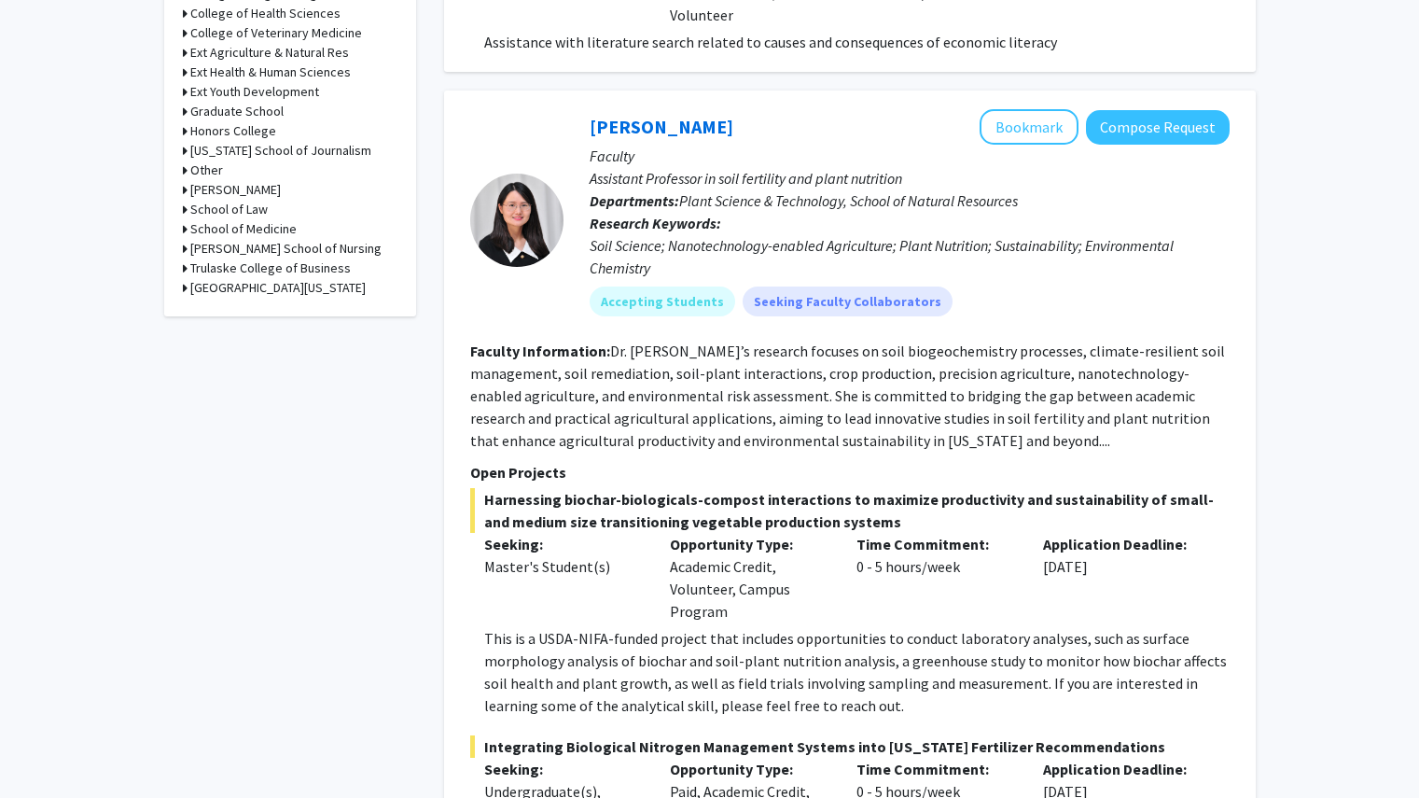
scroll to position [904, 0]
